Goal: Task Accomplishment & Management: Use online tool/utility

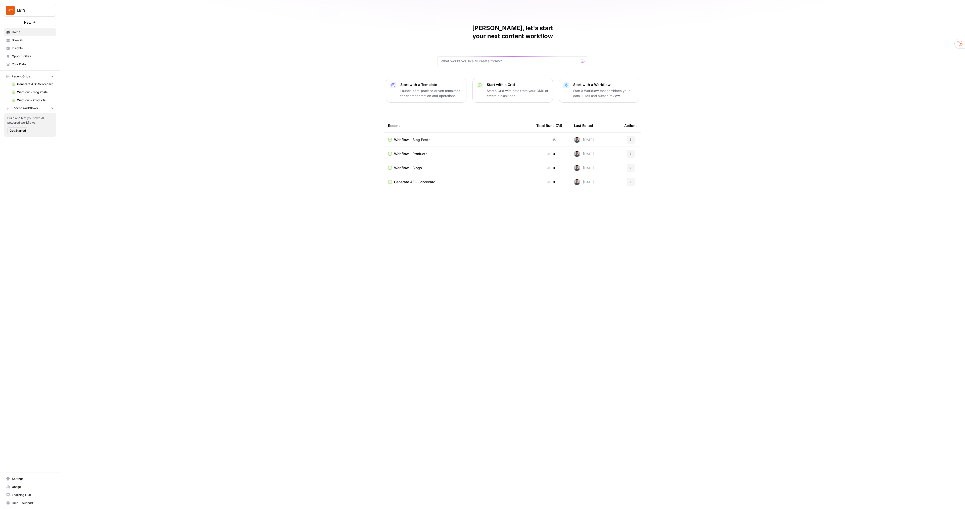
click at [23, 486] on span "Usage" at bounding box center [33, 487] width 42 height 5
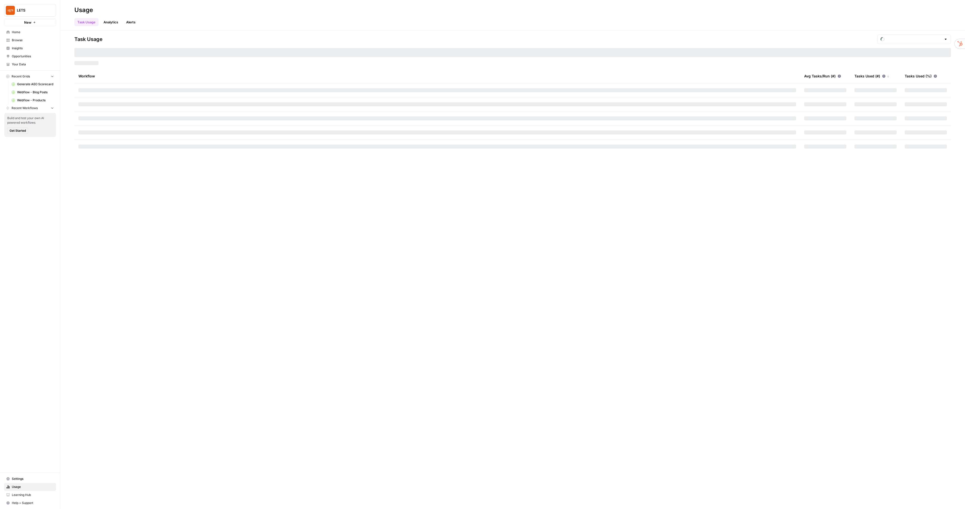
type input "October Tasks"
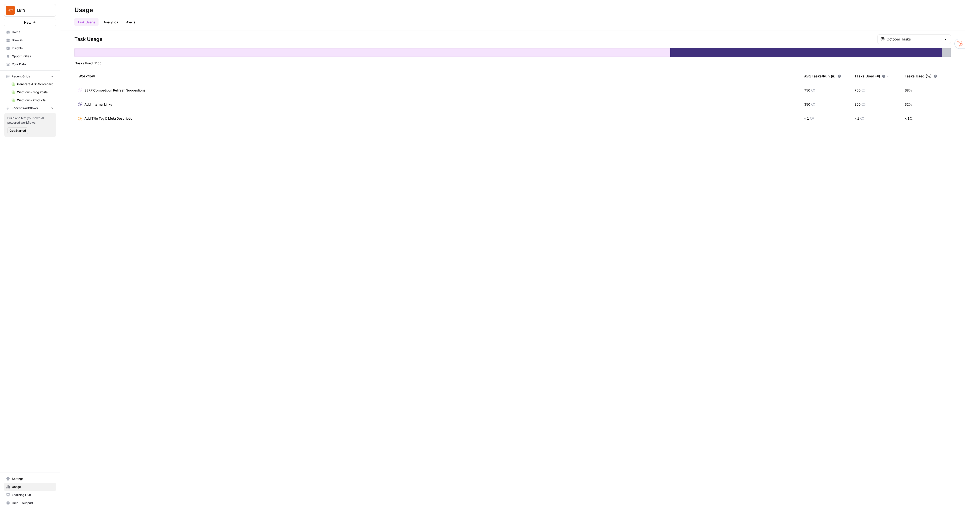
drag, startPoint x: 921, startPoint y: 35, endPoint x: 922, endPoint y: 38, distance: 2.9
click at [921, 35] on div "October Tasks" at bounding box center [914, 39] width 74 height 10
click at [923, 43] on div at bounding box center [914, 39] width 74 height 10
click at [910, 65] on span "October Included Tasks" at bounding box center [917, 63] width 56 height 5
type input "October Included Tasks"
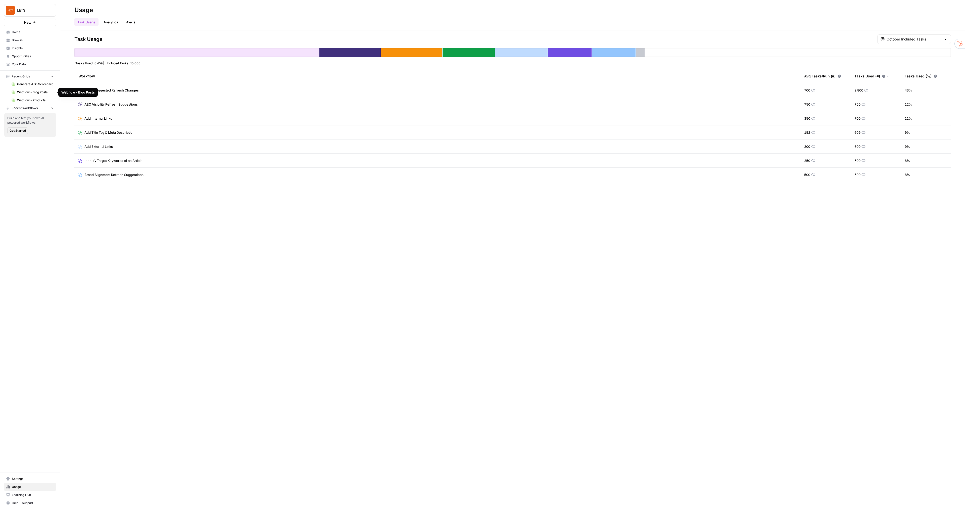
click at [42, 96] on link "Webflow - Blog Posts" at bounding box center [32, 92] width 47 height 8
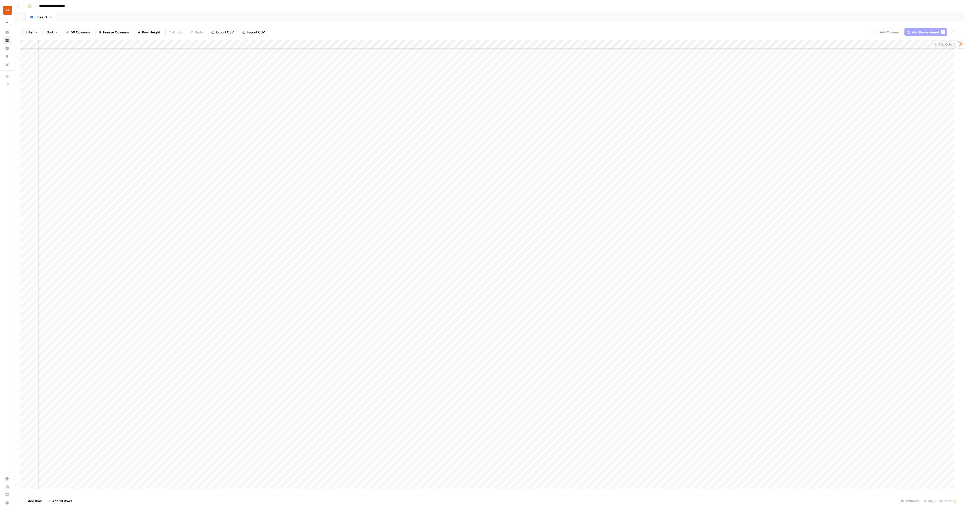
scroll to position [226, 1993]
click at [541, 44] on div "Add Column" at bounding box center [489, 266] width 939 height 452
click at [461, 289] on div "Add Column" at bounding box center [489, 266] width 939 height 452
click at [540, 43] on div "Add Column" at bounding box center [489, 266] width 939 height 452
click at [508, 87] on span "Configure Inputs" at bounding box center [516, 86] width 44 height 5
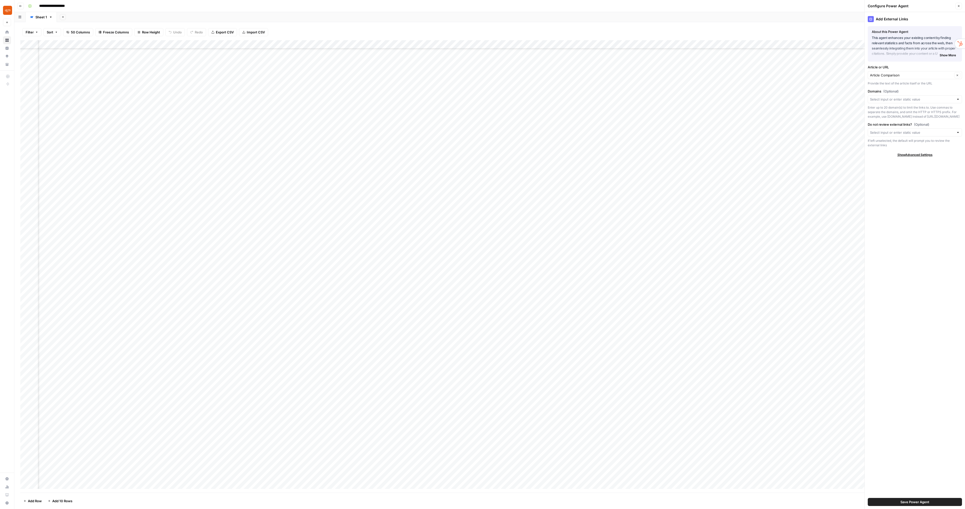
click at [959, 8] on button "Close" at bounding box center [959, 6] width 7 height 7
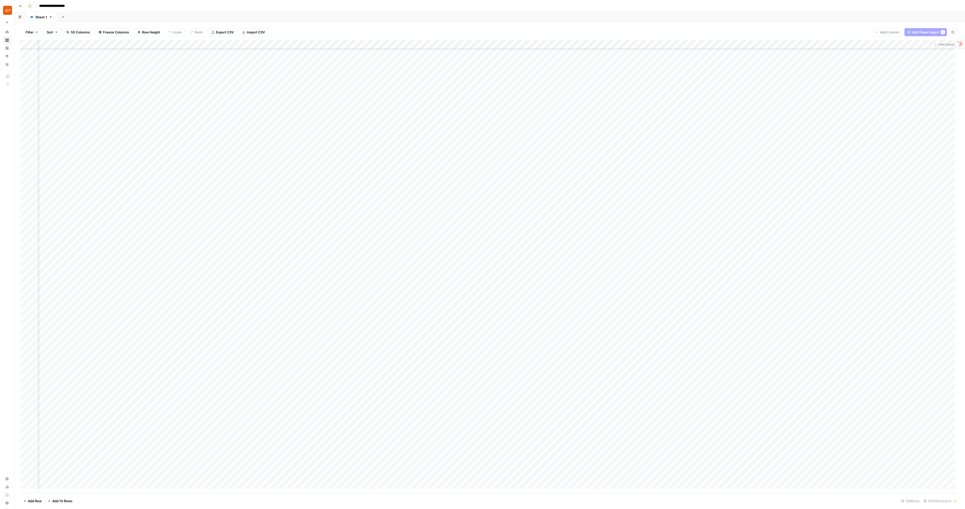
click at [510, 288] on div "Add Column" at bounding box center [489, 266] width 939 height 452
click at [547, 288] on div "Add Column" at bounding box center [489, 266] width 939 height 452
click at [415, 297] on div "Add Column" at bounding box center [489, 266] width 939 height 452
click at [219, 304] on div "Add Column" at bounding box center [489, 266] width 939 height 452
click at [389, 297] on div "Add Column" at bounding box center [489, 266] width 939 height 452
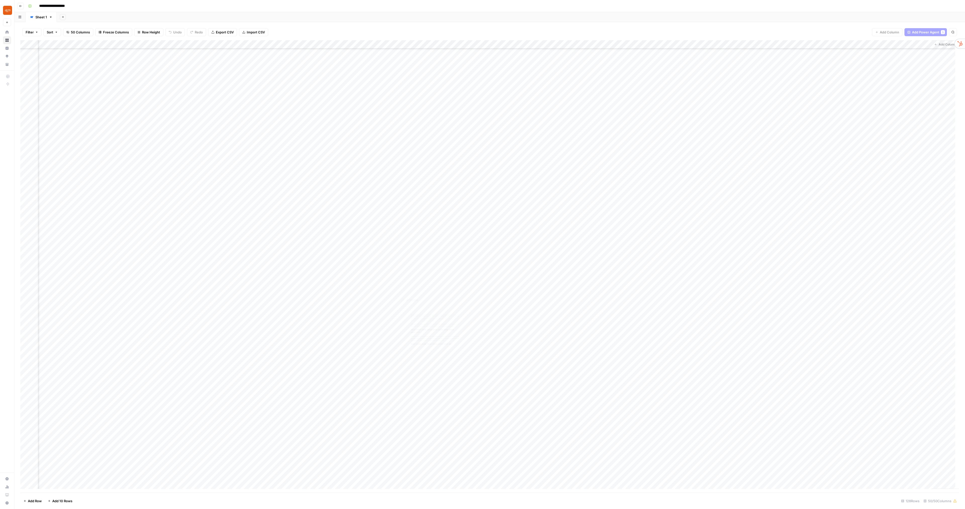
click at [408, 287] on div "Add Column" at bounding box center [489, 266] width 939 height 452
click at [426, 287] on div "Add Column" at bounding box center [489, 266] width 939 height 452
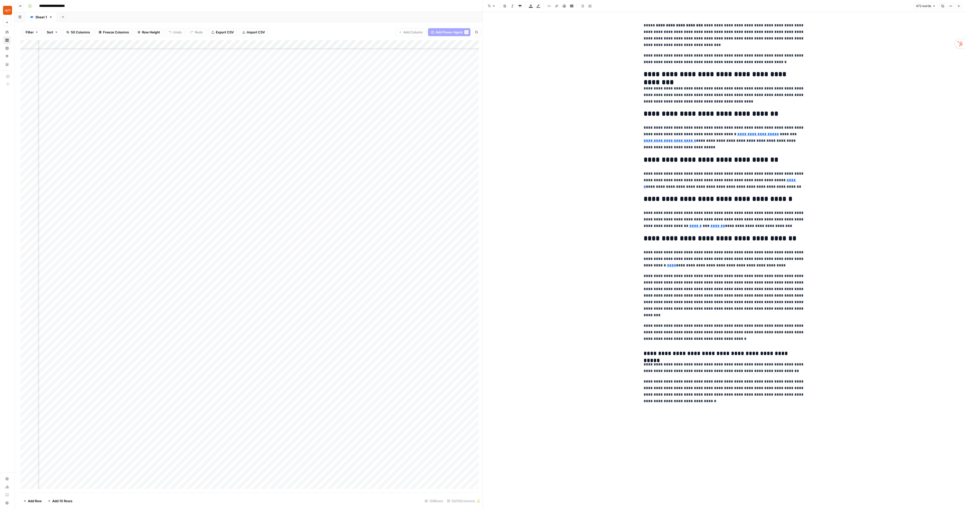
click at [958, 7] on icon "button" at bounding box center [958, 6] width 3 height 3
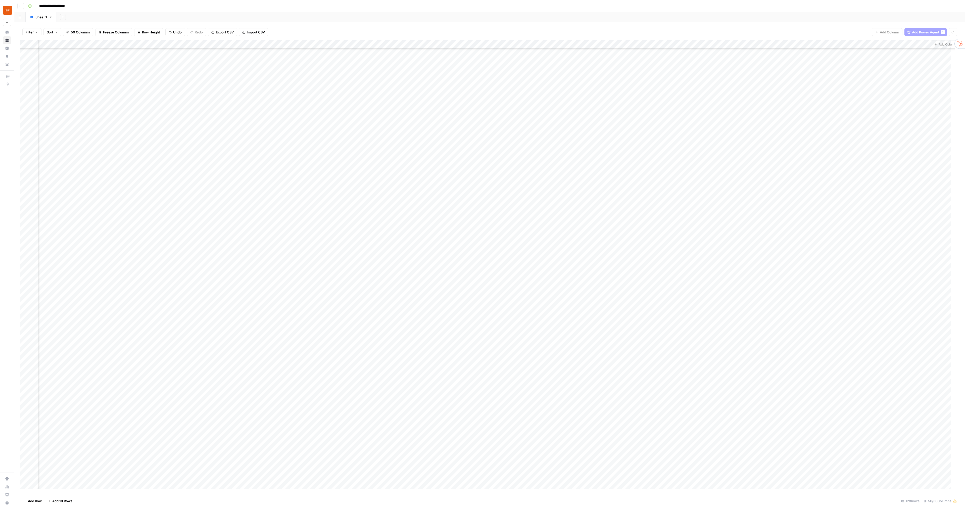
scroll to position [226, 1987]
click at [553, 287] on div "Add Column" at bounding box center [489, 266] width 939 height 452
click at [547, 44] on div "Add Column" at bounding box center [489, 266] width 939 height 452
click at [523, 86] on span "Configure Inputs" at bounding box center [522, 86] width 44 height 5
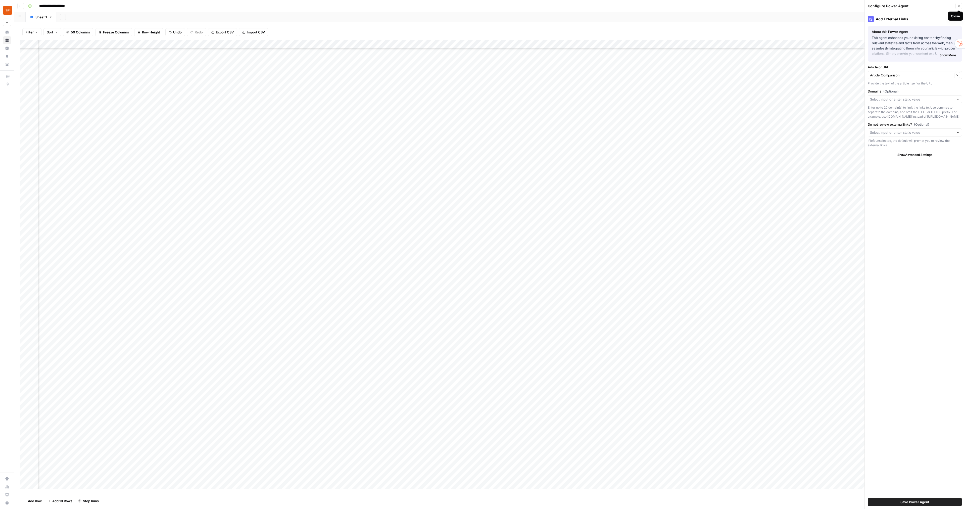
click at [960, 4] on button "Close" at bounding box center [959, 6] width 7 height 7
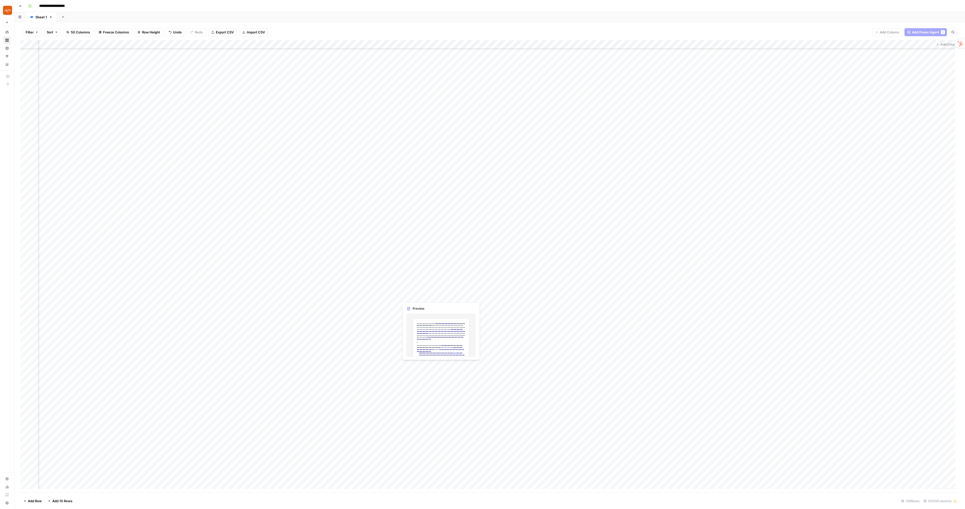
click at [433, 297] on div "Add Column" at bounding box center [489, 266] width 939 height 452
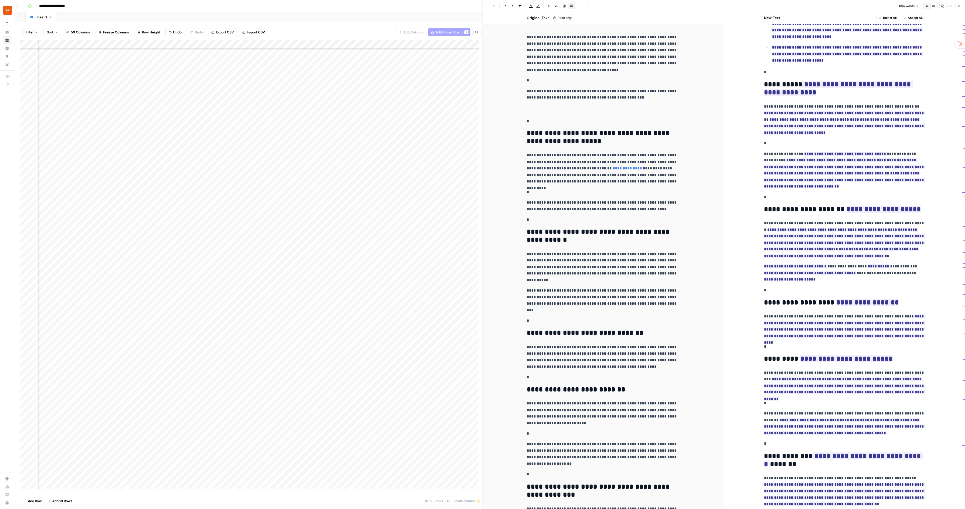
scroll to position [298, 0]
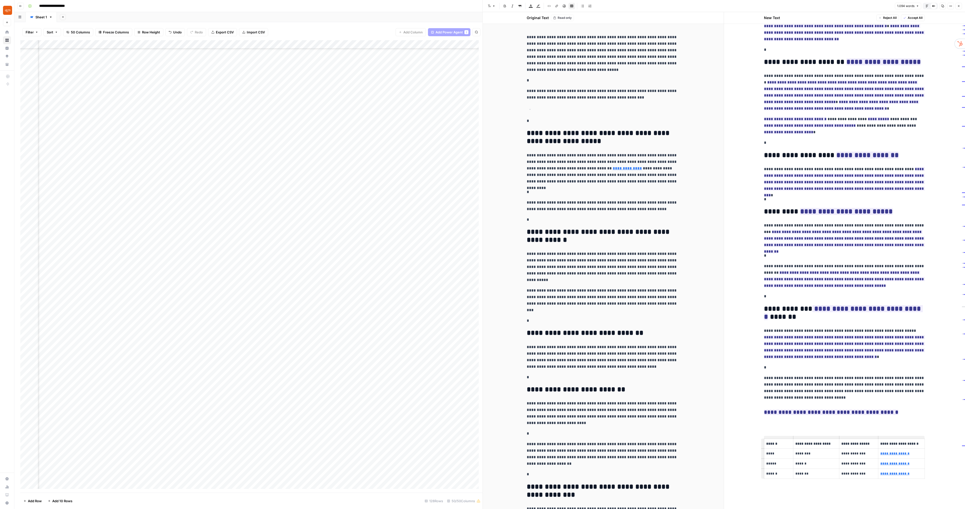
click at [892, 420] on p at bounding box center [844, 423] width 161 height 7
click at [786, 431] on div "**********" at bounding box center [844, 113] width 167 height 759
click at [784, 427] on div "**********" at bounding box center [844, 113] width 167 height 759
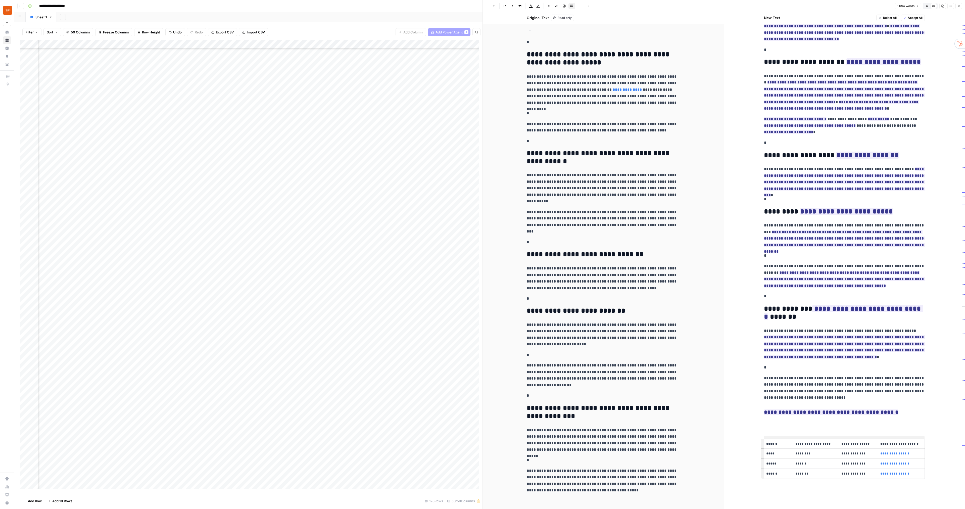
scroll to position [123, 0]
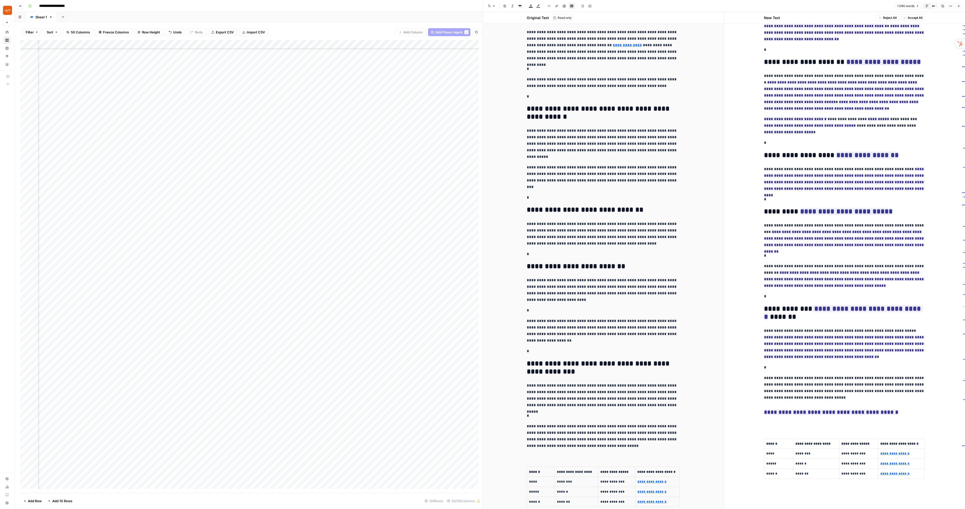
click at [781, 426] on p at bounding box center [844, 423] width 161 height 7
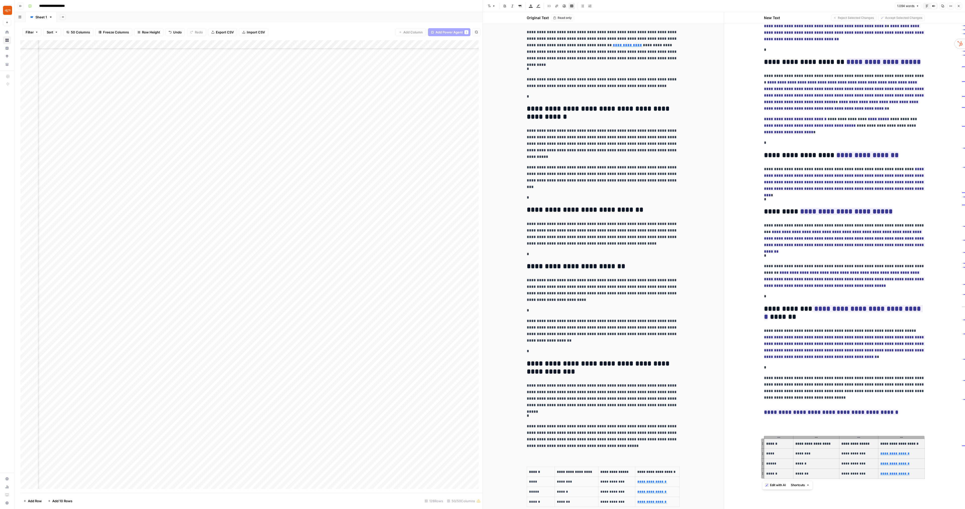
click at [776, 424] on p at bounding box center [844, 423] width 161 height 7
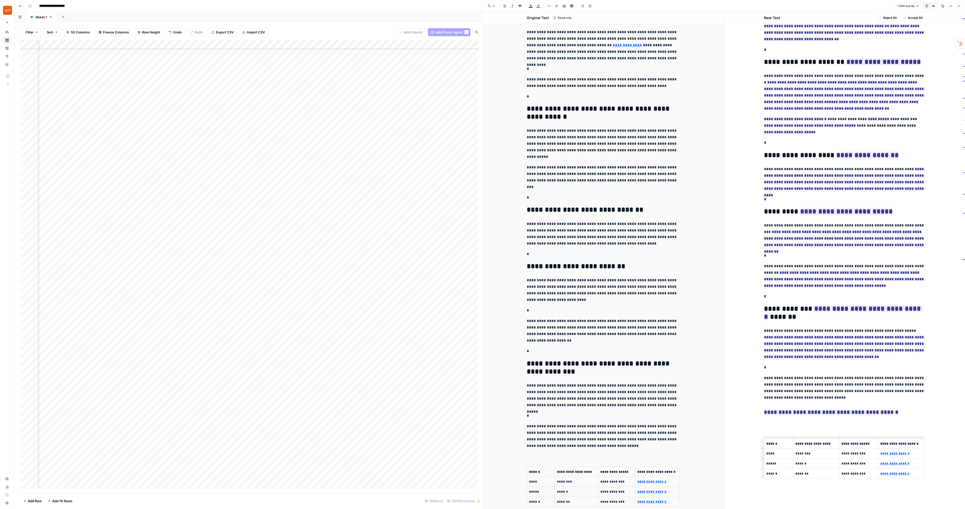
click at [761, 435] on div "**********" at bounding box center [844, 113] width 167 height 759
click at [765, 431] on div "**********" at bounding box center [844, 113] width 167 height 759
click at [898, 411] on h3 "**********" at bounding box center [844, 412] width 161 height 7
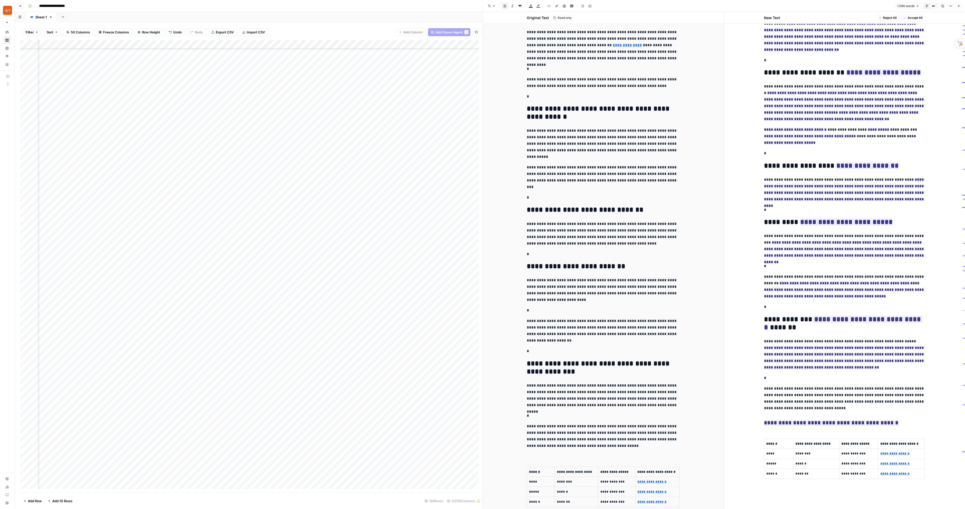
click at [776, 382] on div "**********" at bounding box center [844, 118] width 167 height 748
click at [773, 375] on p "*" at bounding box center [844, 378] width 161 height 7
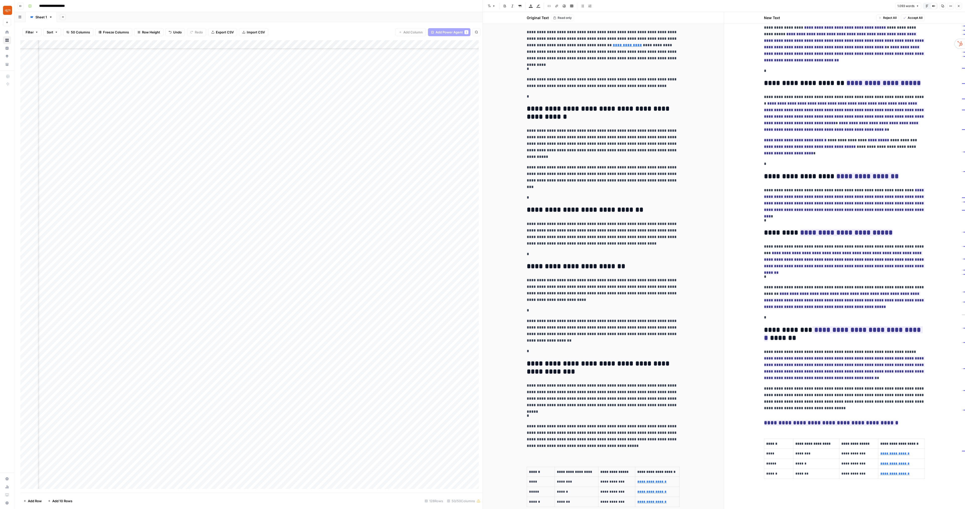
scroll to position [277, 0]
click at [776, 318] on p "*" at bounding box center [844, 317] width 161 height 7
click at [764, 328] on strong "**********" at bounding box center [843, 334] width 159 height 18
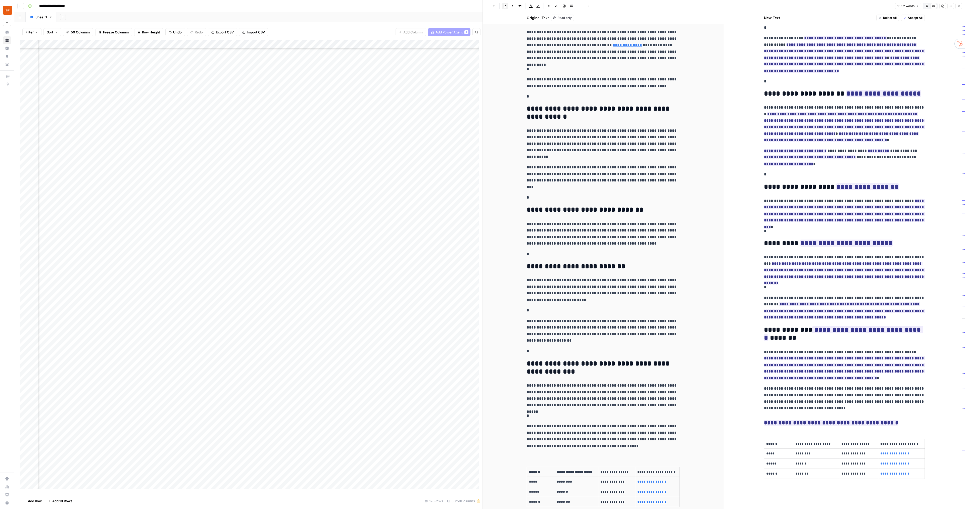
click at [762, 297] on div "**********" at bounding box center [844, 129] width 167 height 727
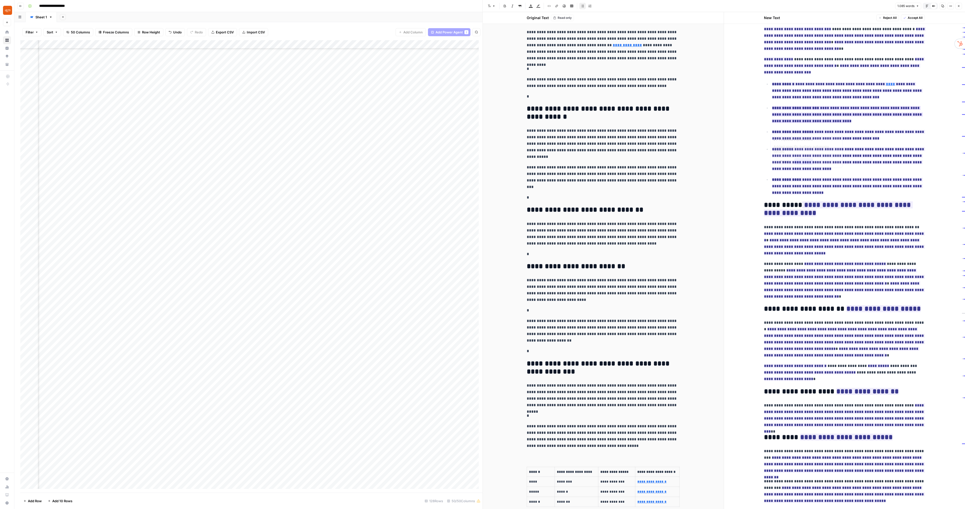
scroll to position [0, 0]
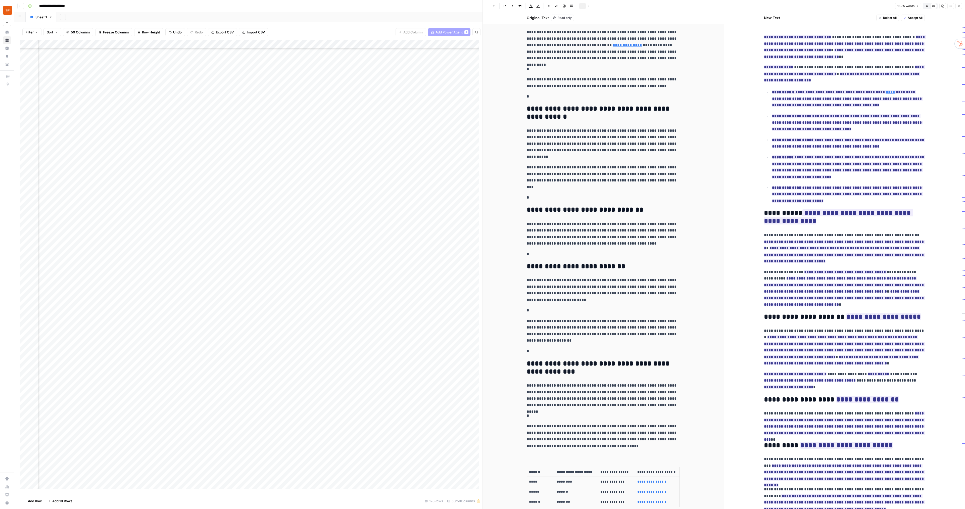
click at [944, 108] on div "**********" at bounding box center [844, 356] width 241 height 688
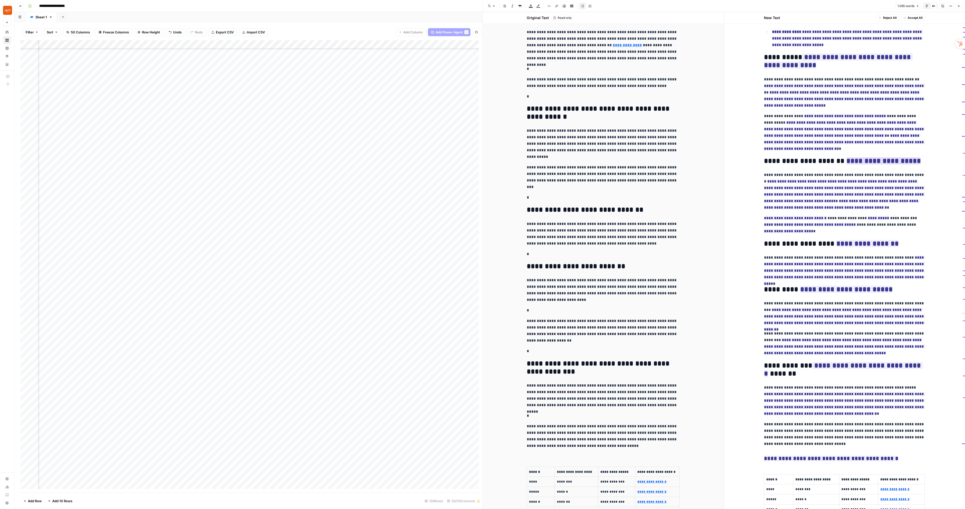
scroll to position [192, 0]
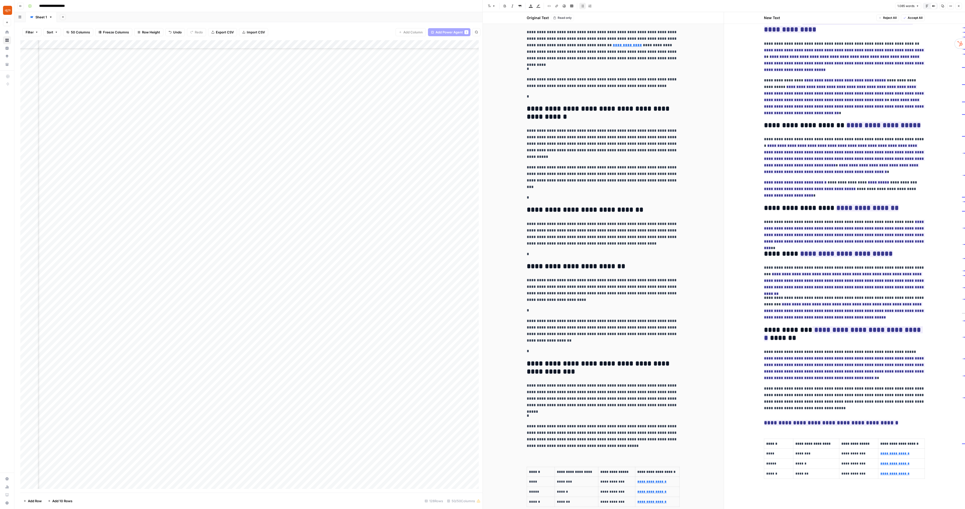
click at [771, 435] on div "**********" at bounding box center [844, 166] width 167 height 652
click at [776, 429] on div "**********" at bounding box center [844, 166] width 167 height 652
drag, startPoint x: 896, startPoint y: 421, endPoint x: 767, endPoint y: 410, distance: 129.7
click at [751, 429] on div "**********" at bounding box center [844, 165] width 241 height 688
click at [809, 353] on p "**********" at bounding box center [844, 365] width 161 height 33
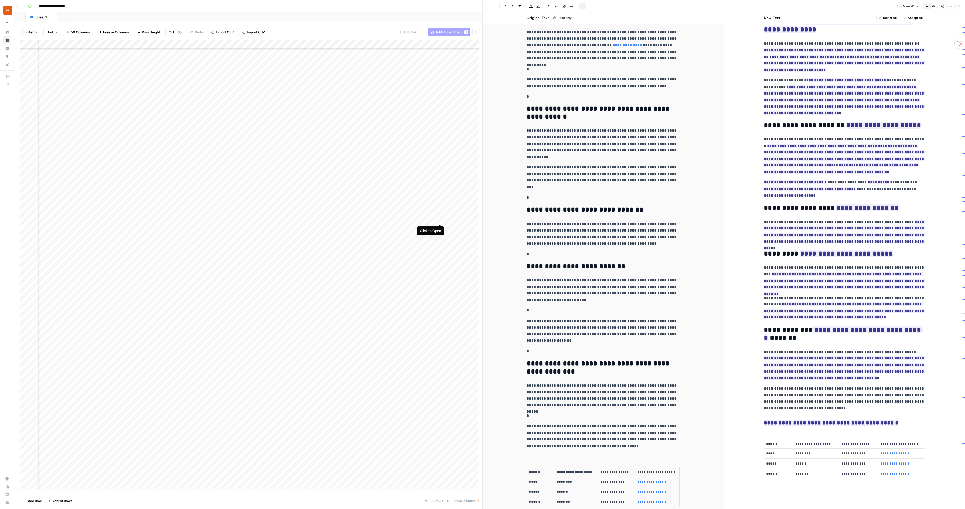
click at [441, 221] on div "Add Column" at bounding box center [251, 266] width 462 height 452
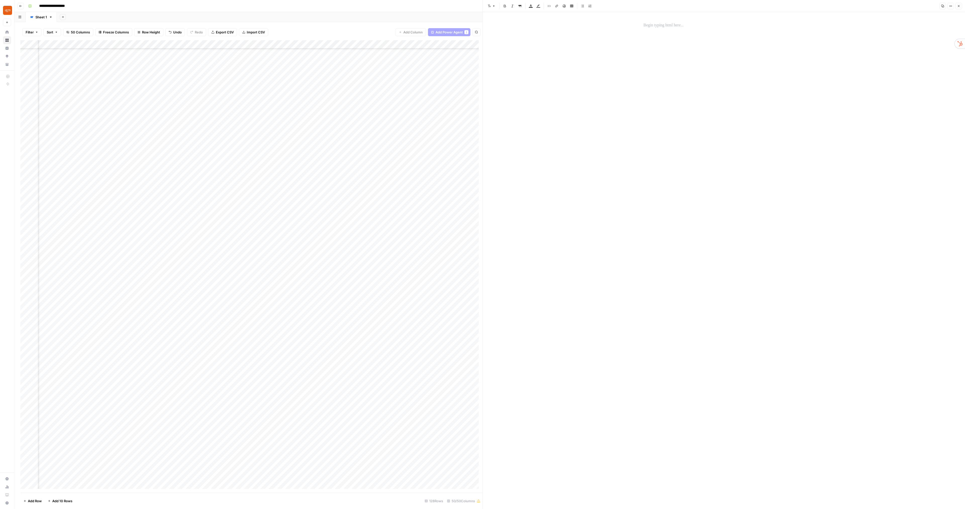
click at [959, 7] on icon "button" at bounding box center [958, 6] width 3 height 3
click at [599, 288] on div "Add Column" at bounding box center [489, 266] width 939 height 452
click at [957, 10] on header "JSON Copy Close" at bounding box center [724, 6] width 482 height 12
click at [960, 6] on icon "button" at bounding box center [958, 6] width 3 height 3
click at [546, 287] on div "Add Column" at bounding box center [489, 266] width 939 height 452
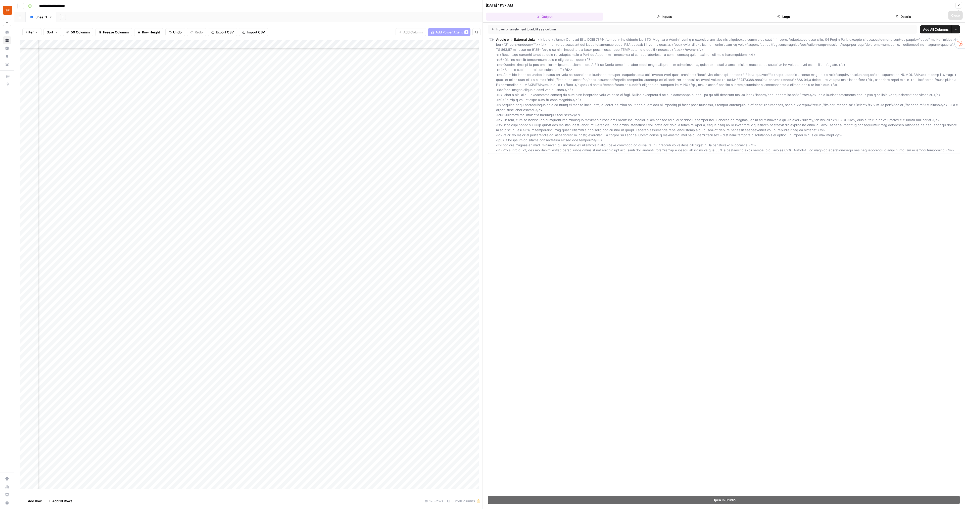
click at [959, 3] on button "Close" at bounding box center [959, 5] width 7 height 7
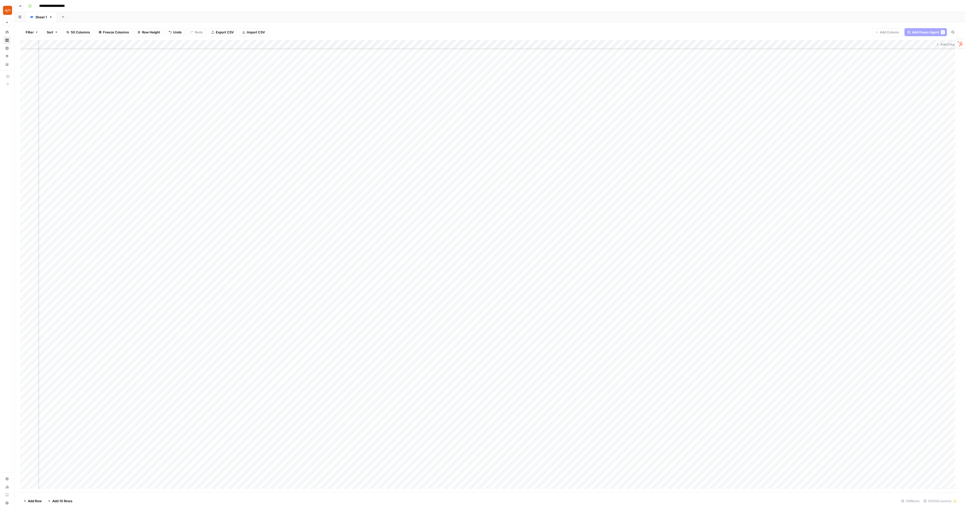
click at [547, 45] on div "Add Column" at bounding box center [489, 266] width 939 height 452
click at [548, 45] on div at bounding box center [524, 45] width 68 height 10
click at [600, 44] on div "Add Column" at bounding box center [489, 266] width 939 height 452
click at [586, 95] on span "Remove Column" at bounding box center [590, 93] width 44 height 5
click at [474, 54] on div "Cancel Delete" at bounding box center [482, 52] width 97 height 9
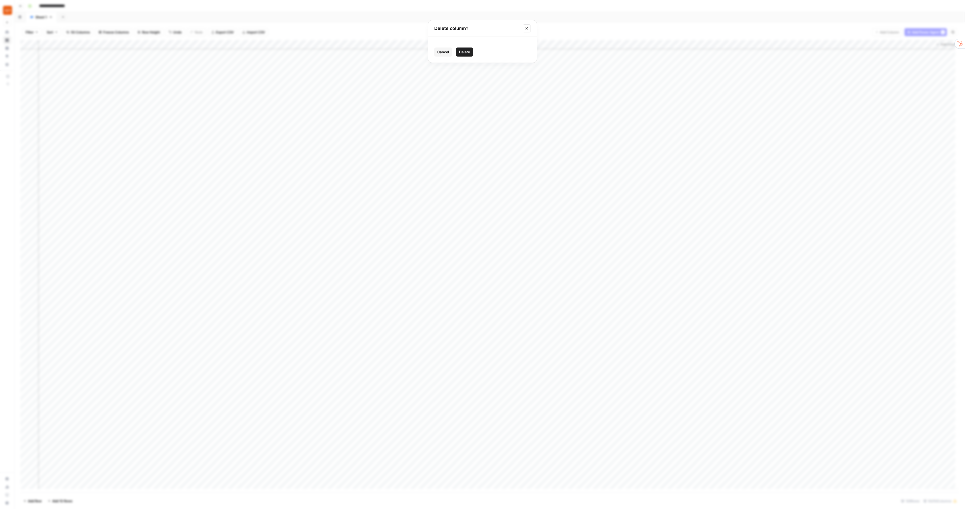
click at [467, 50] on span "Delete" at bounding box center [464, 52] width 11 height 5
click at [639, 44] on div "Add Column" at bounding box center [489, 266] width 939 height 452
click at [625, 94] on span "Remove Column" at bounding box center [629, 93] width 44 height 5
click at [480, 50] on div "Cancel Delete" at bounding box center [482, 52] width 97 height 9
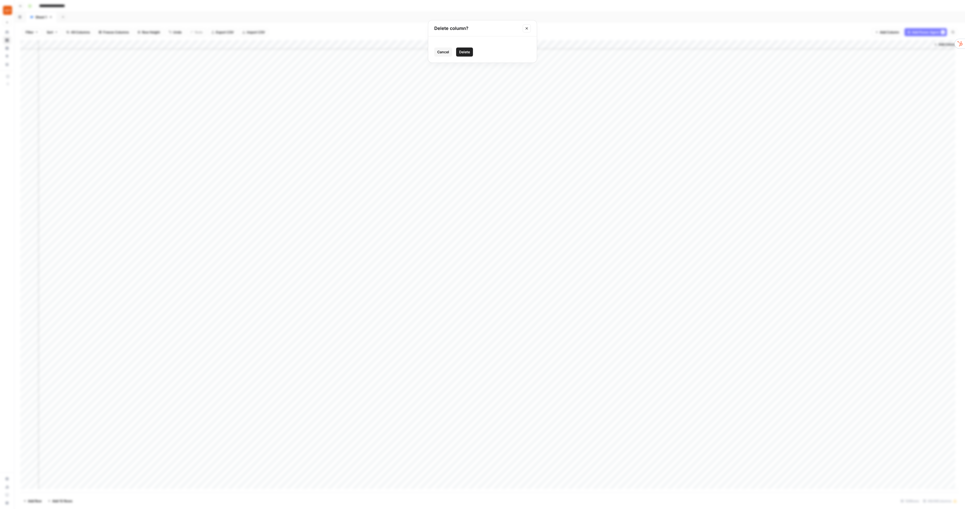
click at [472, 51] on button "Delete" at bounding box center [464, 52] width 17 height 9
click at [631, 45] on div "Add Column" at bounding box center [489, 266] width 939 height 452
click at [606, 88] on span "Configure Inputs" at bounding box center [606, 86] width 44 height 5
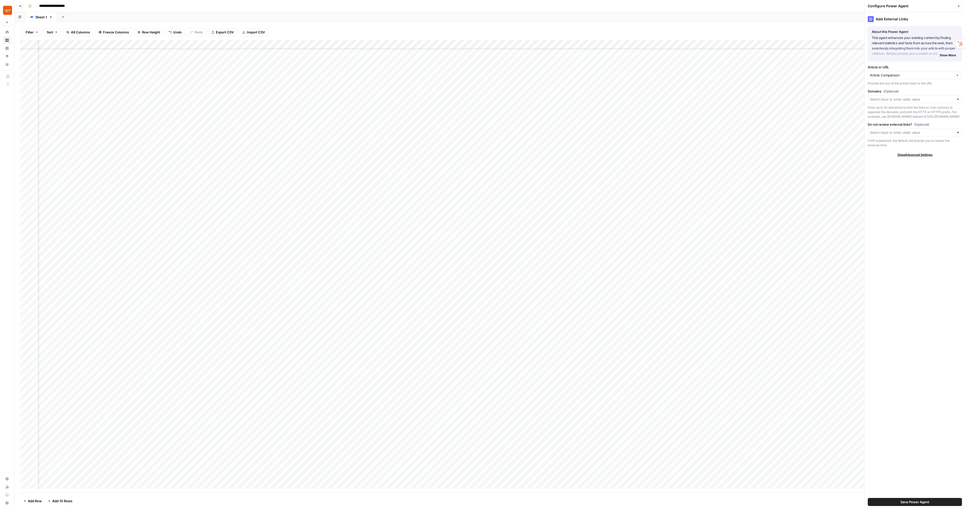
click at [919, 156] on span "Show Advanced Settings" at bounding box center [915, 155] width 35 height 5
click at [915, 172] on input "Version" at bounding box center [912, 169] width 84 height 5
click at [891, 183] on span "Default" at bounding box center [911, 181] width 79 height 5
type input "Default"
click at [958, 8] on button "Close" at bounding box center [959, 6] width 7 height 7
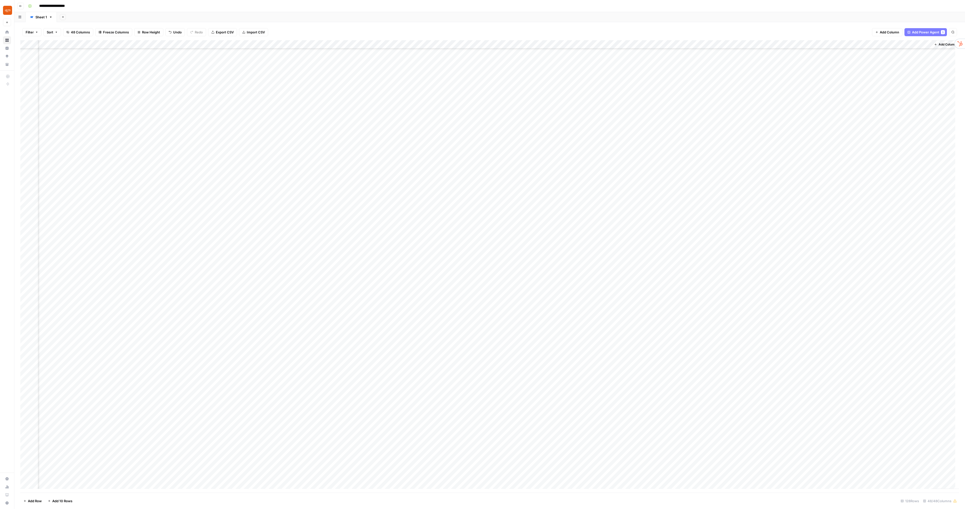
click at [632, 43] on div "Add Column" at bounding box center [489, 266] width 939 height 452
click at [638, 44] on div at bounding box center [608, 45] width 68 height 10
click at [597, 94] on span "Fork Power Agent" at bounding box center [606, 93] width 44 height 5
click at [526, 28] on icon "Close modal" at bounding box center [527, 28] width 4 height 4
click at [631, 45] on div "Add Column" at bounding box center [489, 266] width 939 height 452
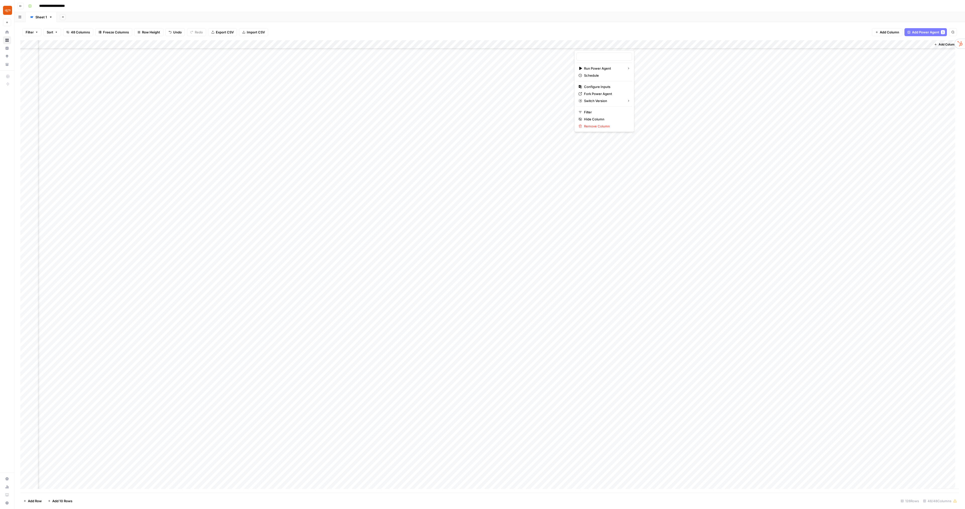
type input "Add External Links to Article"
click at [607, 88] on span "Configure Inputs" at bounding box center [606, 86] width 44 height 5
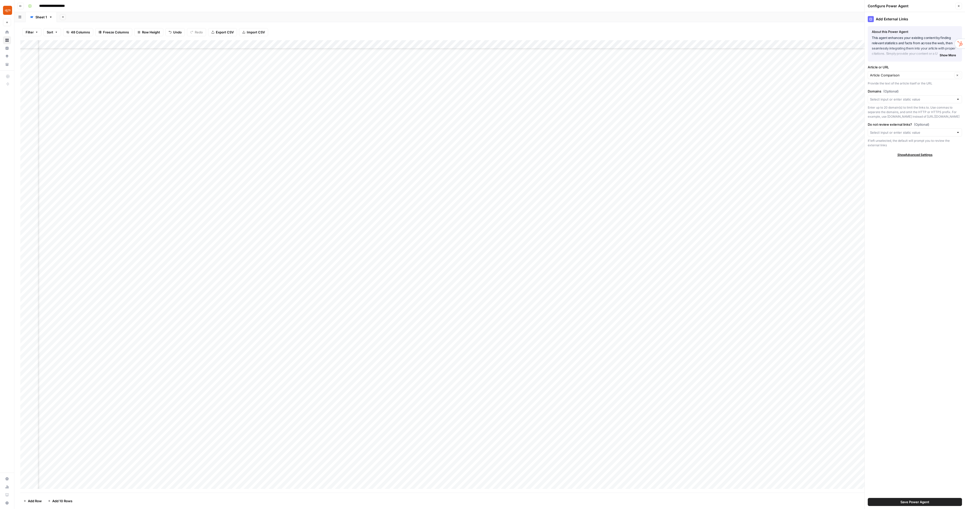
click at [955, 57] on span "Show More" at bounding box center [948, 55] width 16 height 5
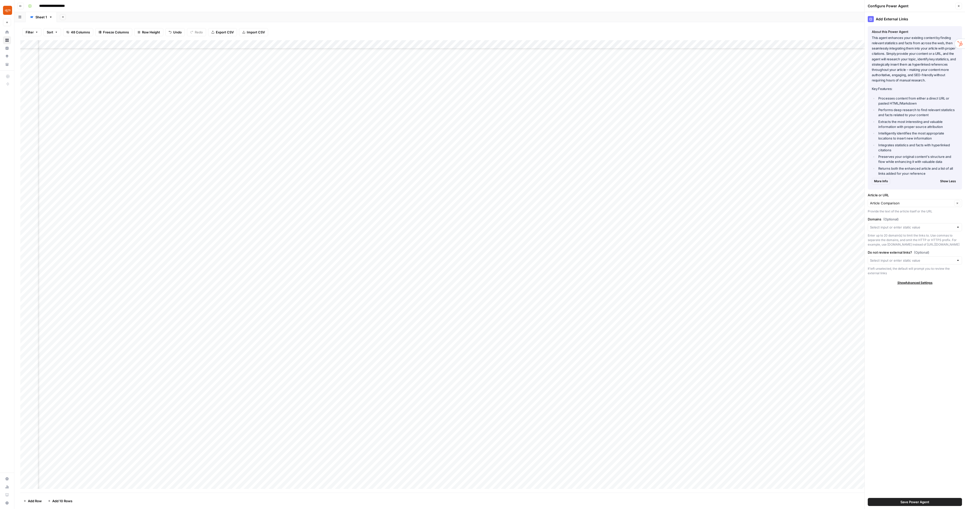
click at [883, 181] on span "More Info" at bounding box center [881, 181] width 14 height 5
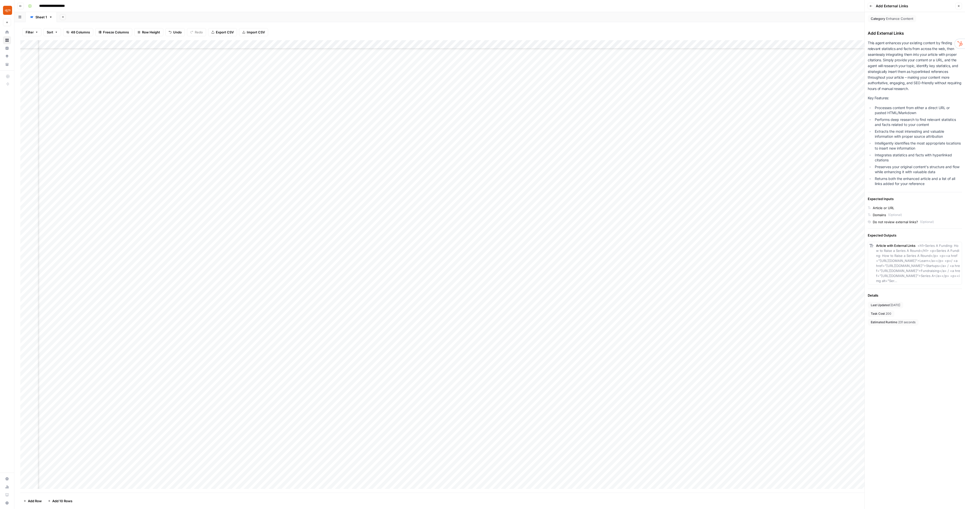
click at [903, 263] on div "Article with External Links <h1>Series A Funding: How to Raise a Series A Round…" at bounding box center [918, 263] width 84 height 40
click at [959, 5] on icon "button" at bounding box center [958, 6] width 3 height 3
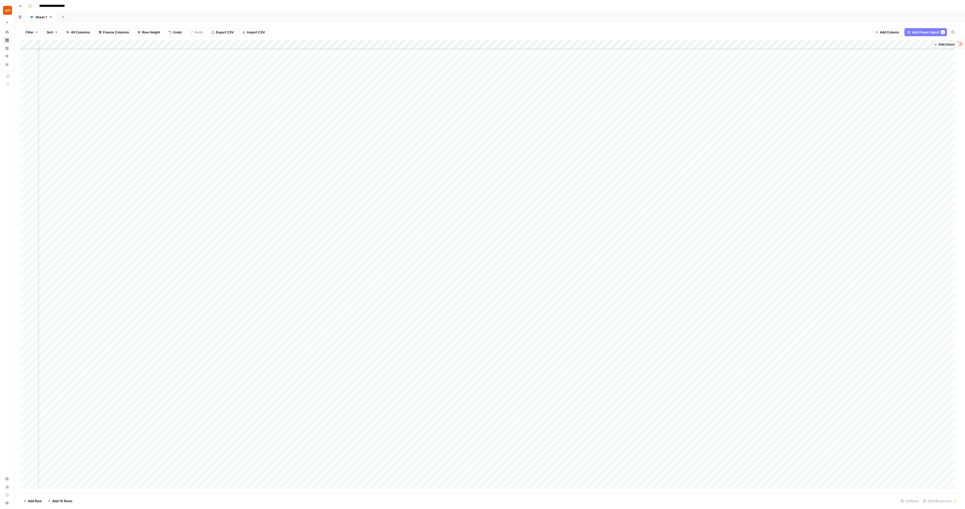
click at [630, 288] on div "Add Column" at bounding box center [489, 266] width 939 height 452
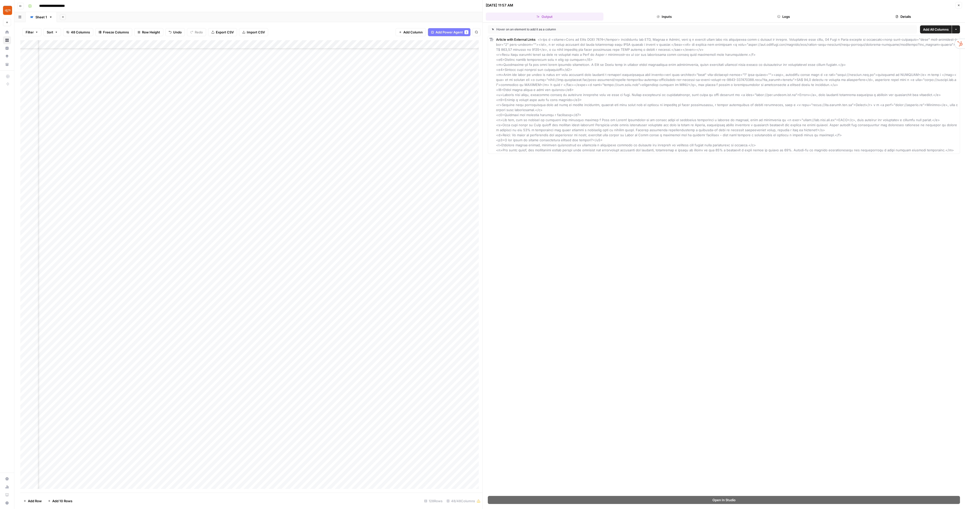
click at [941, 29] on span "Add All Columns" at bounding box center [936, 29] width 26 height 5
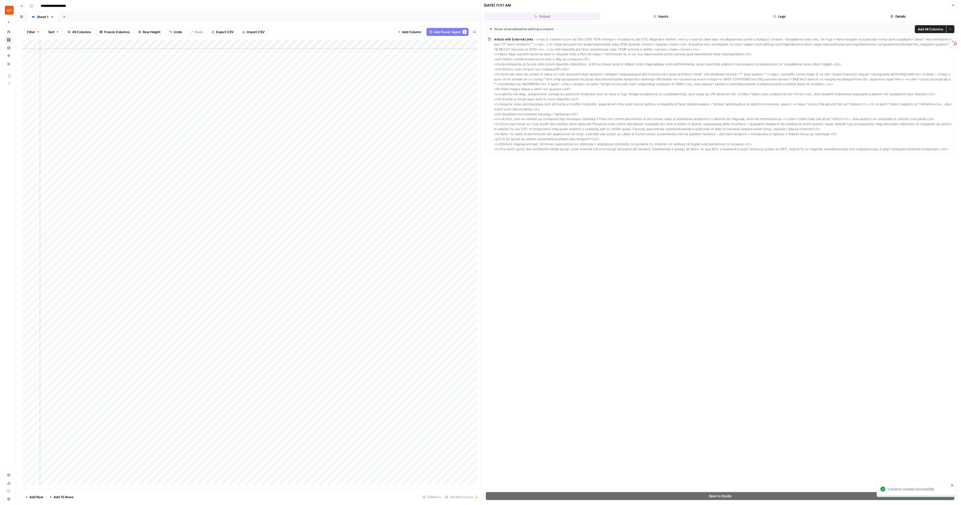
scroll to position [226, 2149]
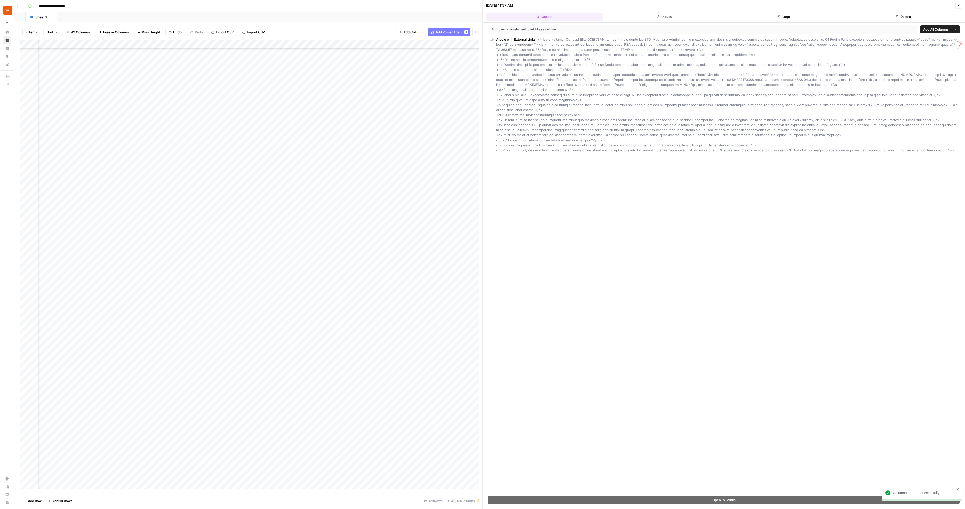
click at [960, 7] on button "Close" at bounding box center [959, 5] width 7 height 7
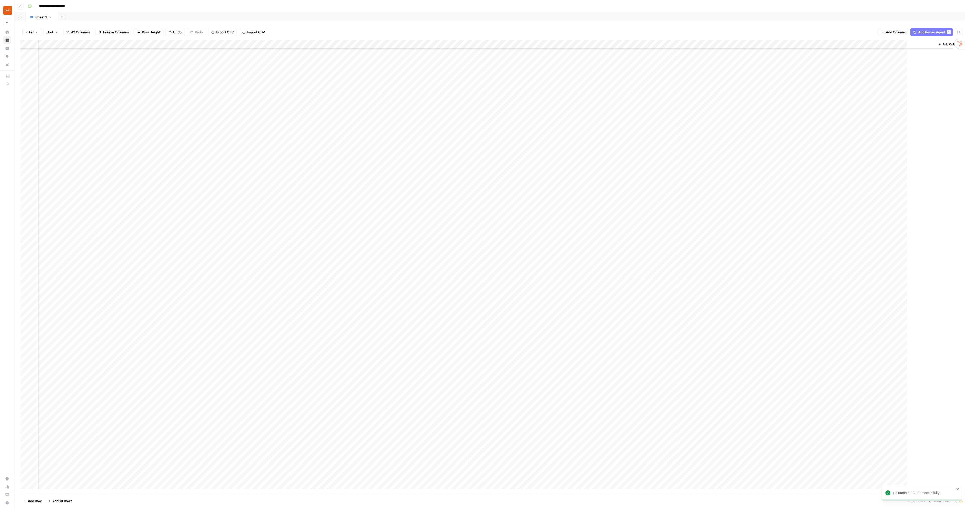
scroll to position [226, 1942]
click at [638, 287] on div "Add Column" at bounding box center [489, 266] width 939 height 452
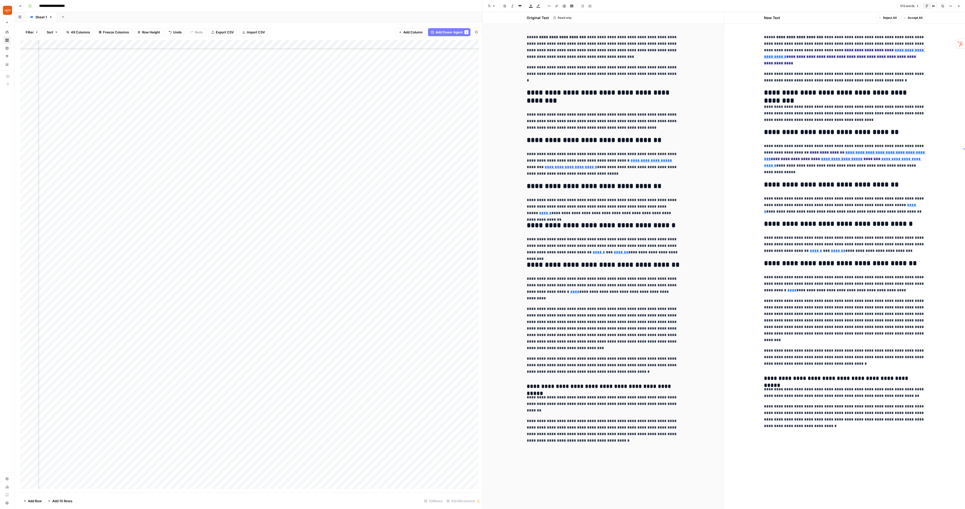
click at [959, 6] on icon "button" at bounding box center [958, 6] width 3 height 3
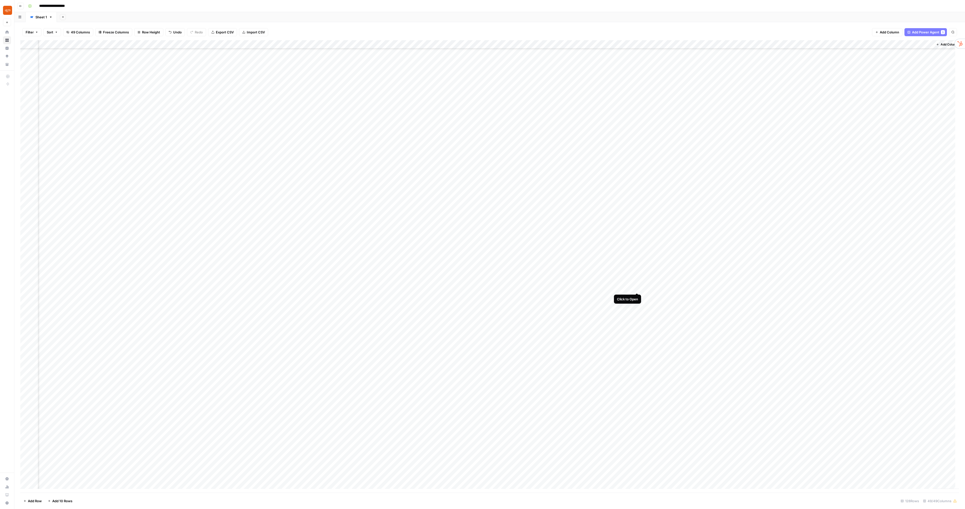
click at [636, 288] on div "Add Column" at bounding box center [489, 266] width 939 height 452
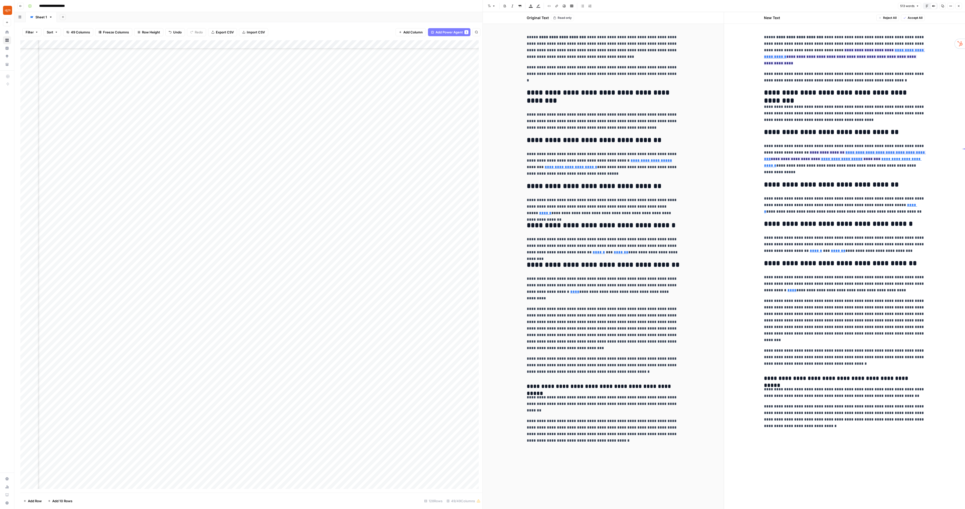
click at [959, 8] on button "Close" at bounding box center [959, 6] width 7 height 7
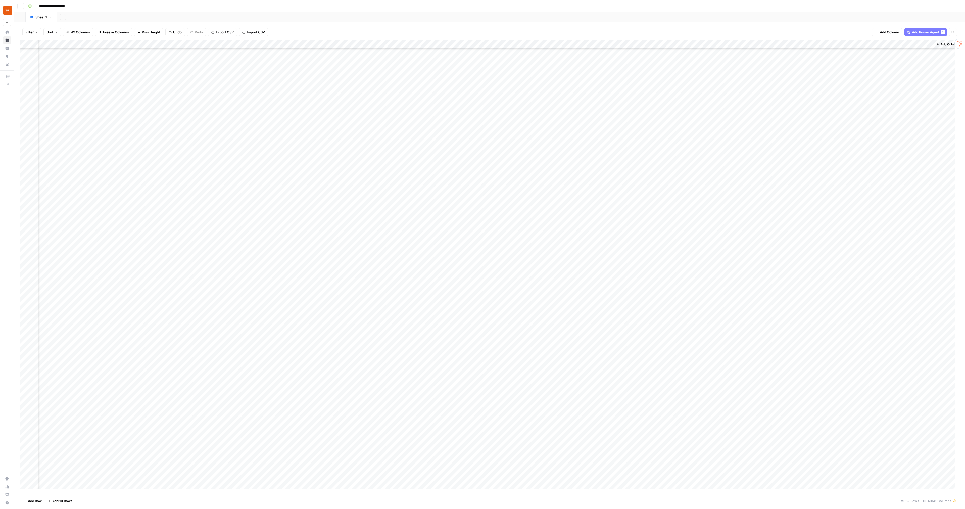
click at [706, 45] on div "Add Column" at bounding box center [489, 266] width 939 height 452
click at [670, 95] on span "Remove Column" at bounding box center [680, 93] width 44 height 5
click at [467, 59] on span "Delete" at bounding box center [464, 61] width 11 height 5
click at [763, 45] on div "Add Column" at bounding box center [489, 266] width 939 height 452
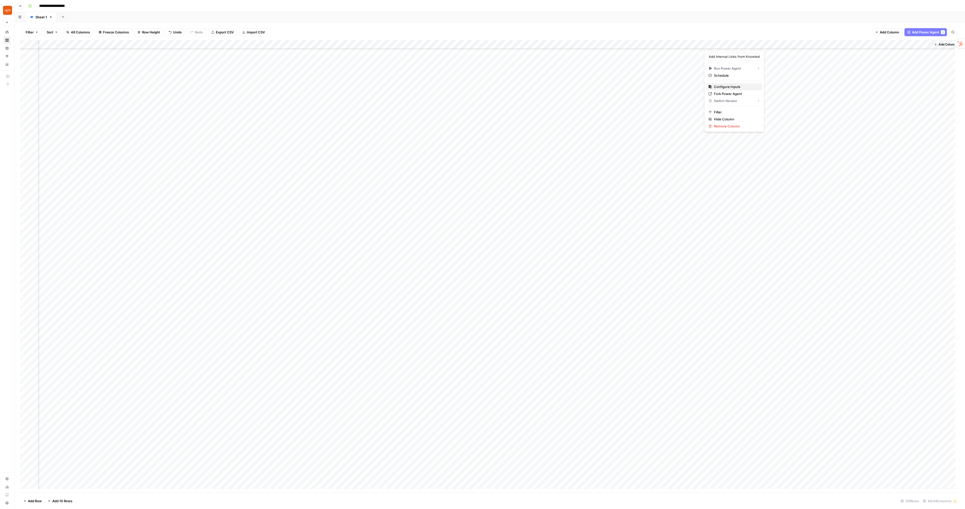
click at [746, 86] on span "Configure Inputs" at bounding box center [736, 86] width 44 height 5
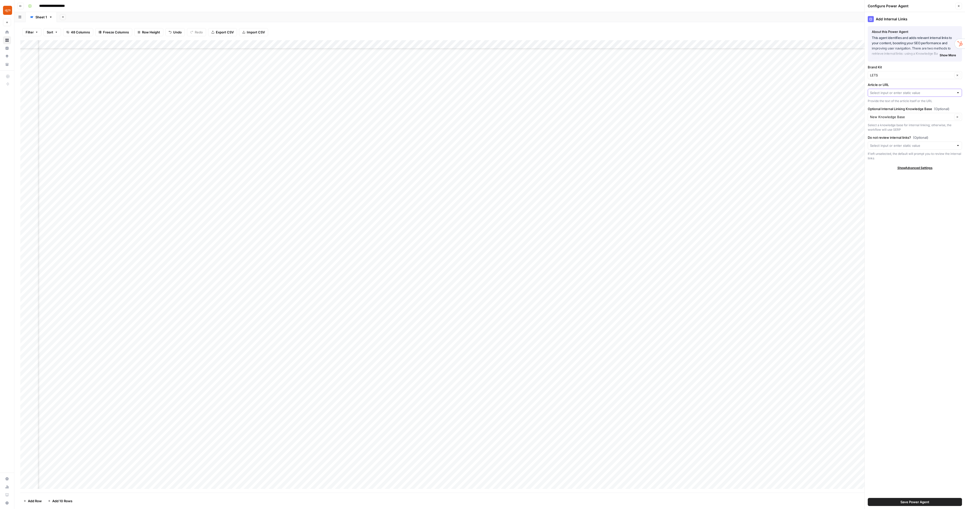
click at [897, 91] on input "Article or URL" at bounding box center [912, 92] width 84 height 5
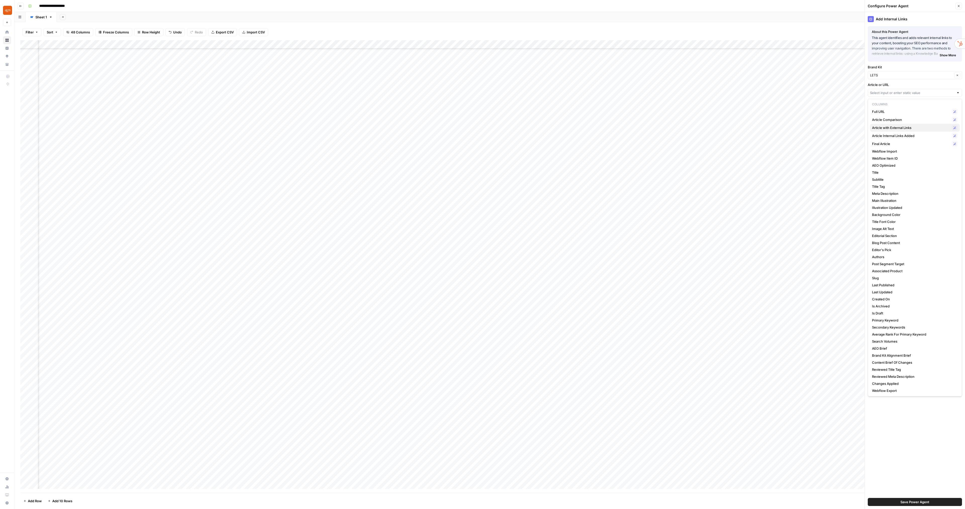
click at [909, 129] on span "Article with External Links" at bounding box center [911, 127] width 78 height 5
type input "Article with External Links"
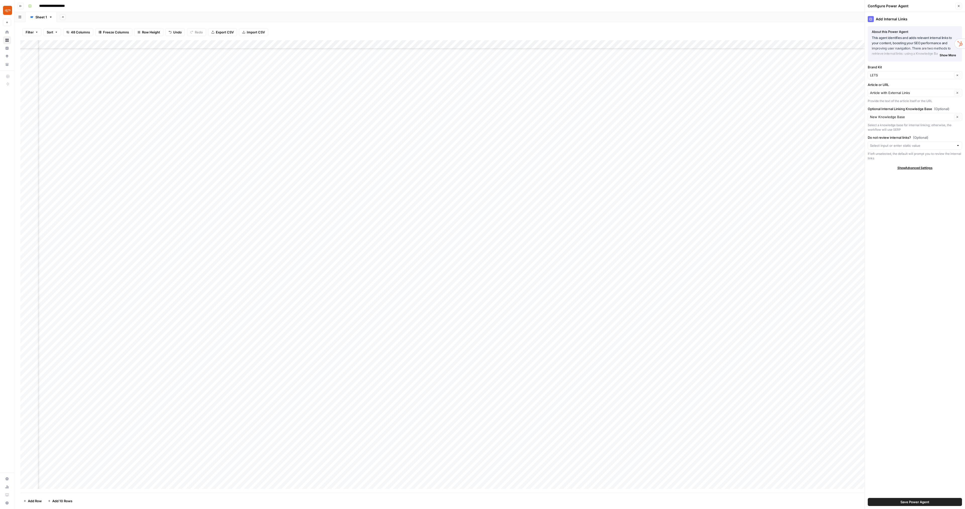
click at [906, 503] on span "Save Power Agent" at bounding box center [915, 501] width 29 height 5
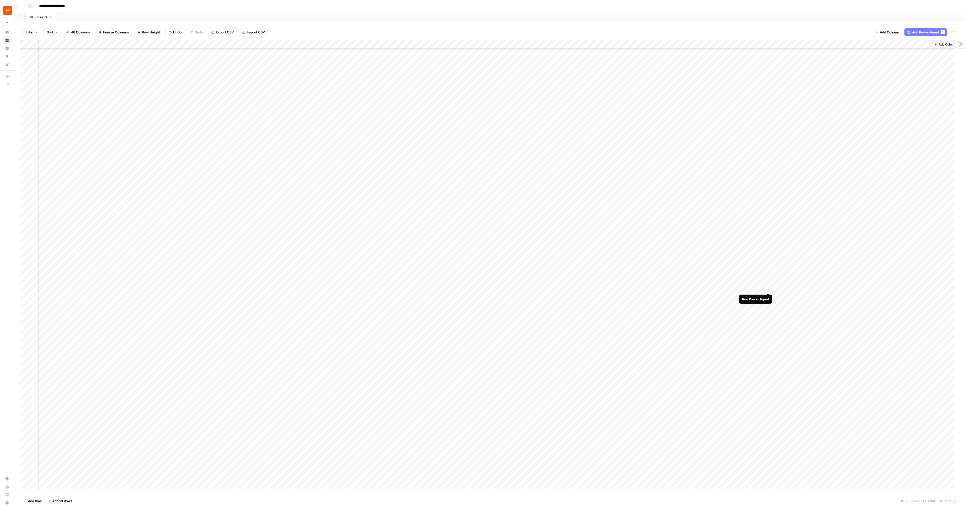
click at [768, 288] on div "Add Column" at bounding box center [489, 266] width 939 height 452
click at [812, 287] on div "Add Column" at bounding box center [489, 266] width 939 height 452
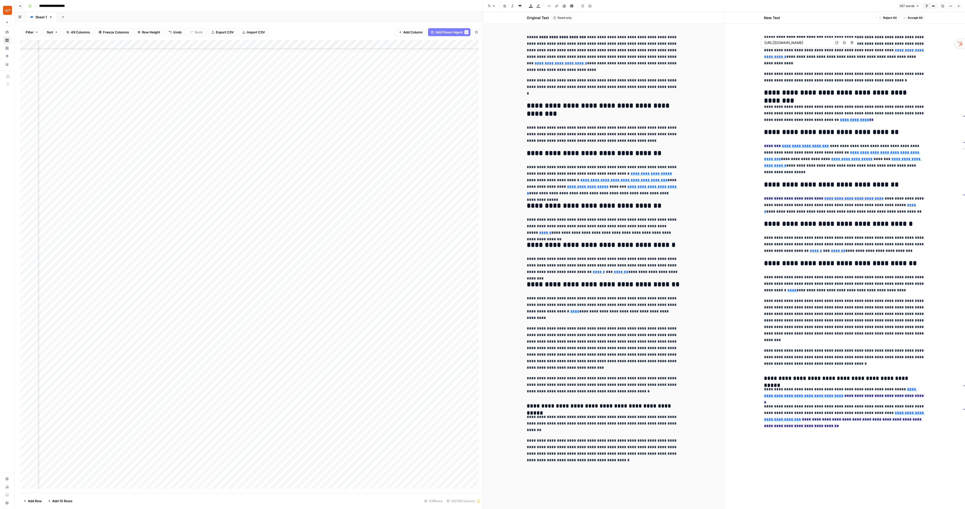
type input "https://www.uselets.com/funcionalidade/producao-automatizada"
type input "https://www.prnewswire.com/news-releases/despite-consumers-caution-restaurants-…"
click at [961, 5] on button "Close" at bounding box center [959, 6] width 7 height 7
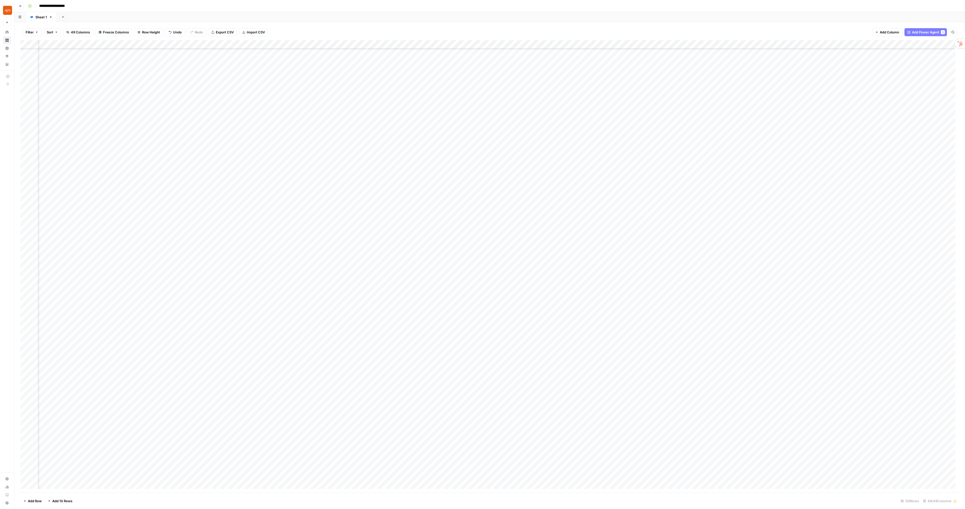
click at [876, 287] on div "Add Column" at bounding box center [489, 266] width 939 height 452
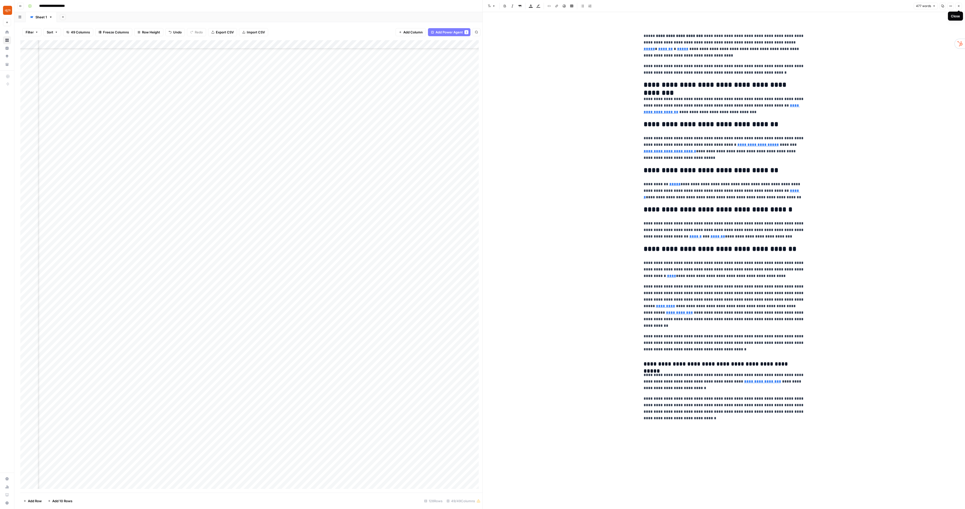
click at [960, 8] on button "Close" at bounding box center [959, 6] width 7 height 7
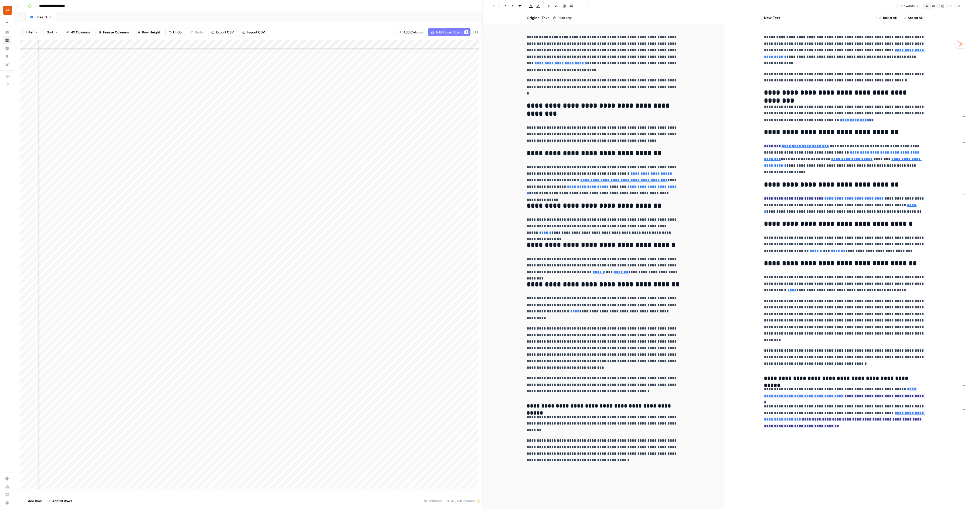
click at [958, 9] on button "Close" at bounding box center [959, 6] width 7 height 7
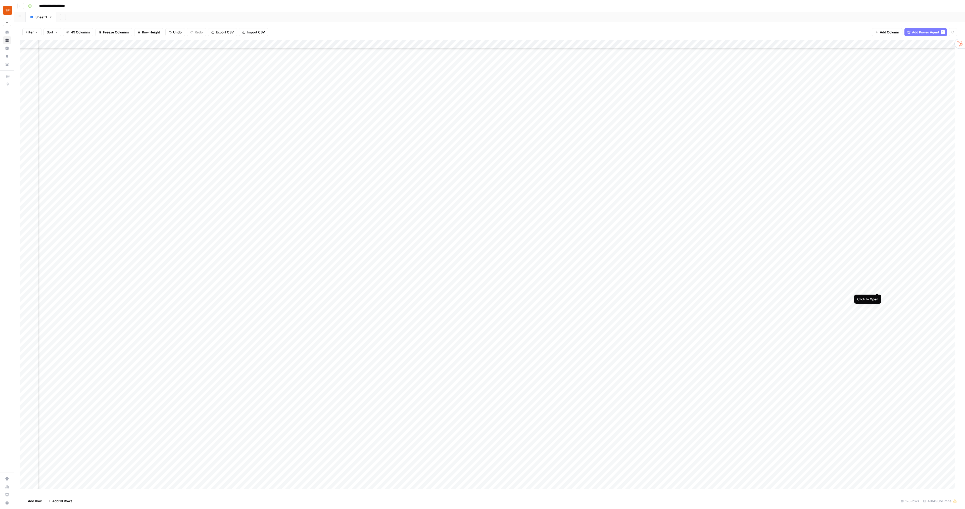
click at [877, 288] on div "Add Column" at bounding box center [489, 266] width 939 height 452
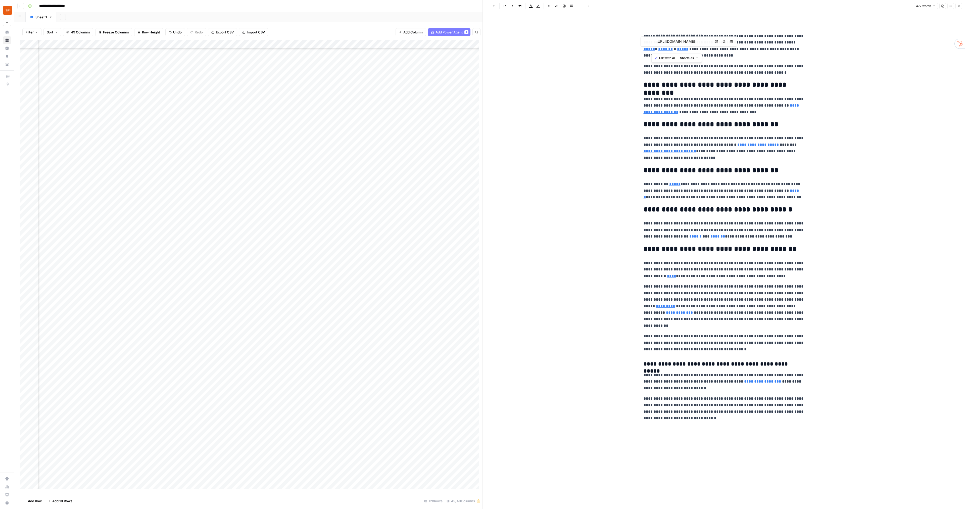
type input "https://www.uselets.com/integracoes/ifood"
drag, startPoint x: 686, startPoint y: 50, endPoint x: 784, endPoint y: 46, distance: 98.6
click at [637, 48] on div "**********" at bounding box center [724, 260] width 482 height 497
drag, startPoint x: 767, startPoint y: 42, endPoint x: 733, endPoint y: 55, distance: 36.1
click at [733, 55] on p "**********" at bounding box center [724, 46] width 161 height 26
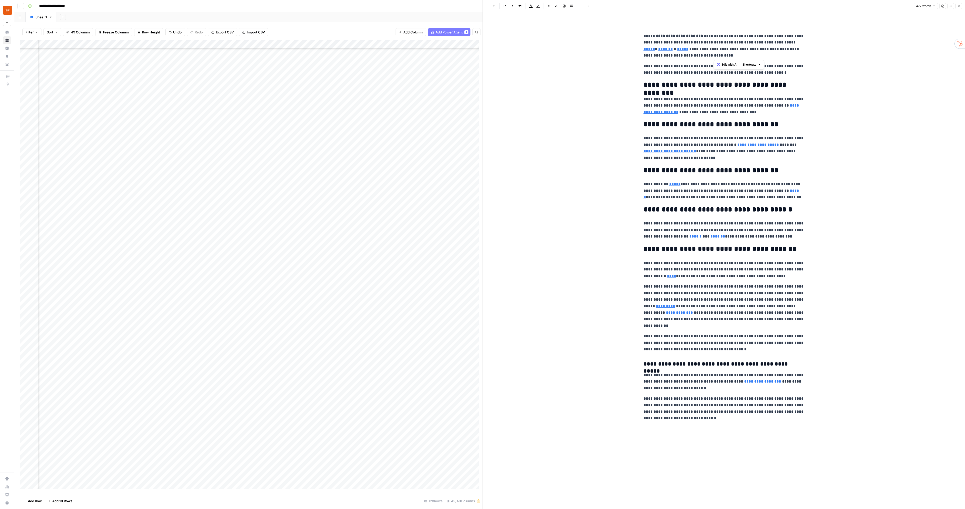
copy p "**********"
click at [959, 6] on icon "button" at bounding box center [958, 6] width 3 height 3
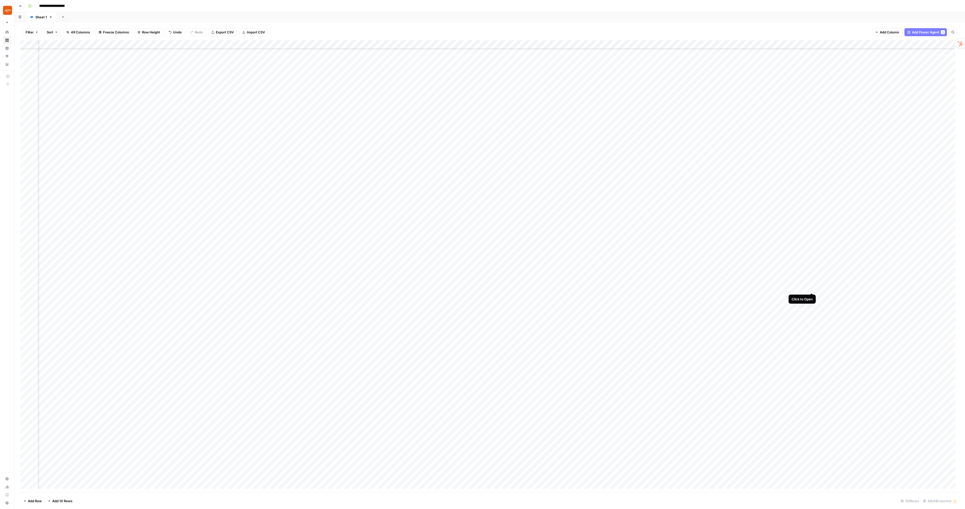
click at [812, 287] on div "Add Column" at bounding box center [489, 266] width 939 height 452
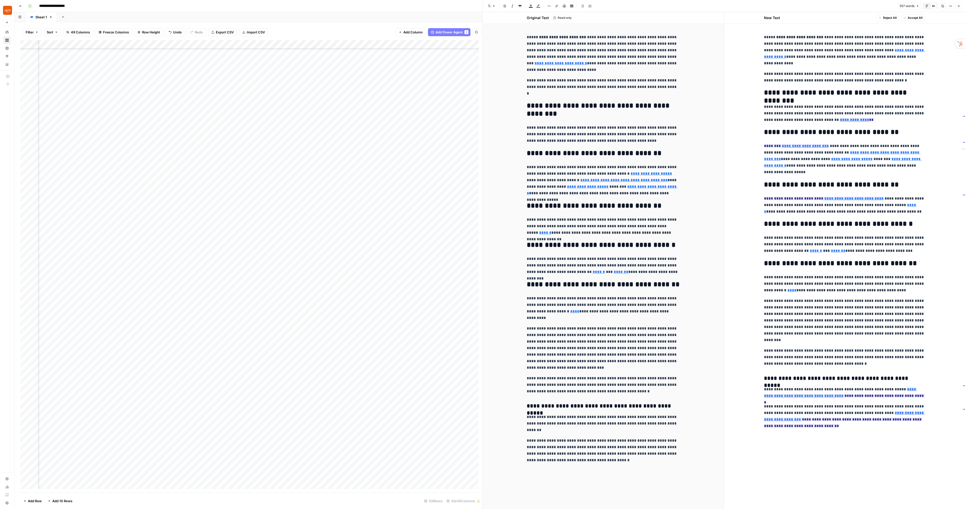
click at [958, 6] on icon "button" at bounding box center [958, 6] width 3 height 3
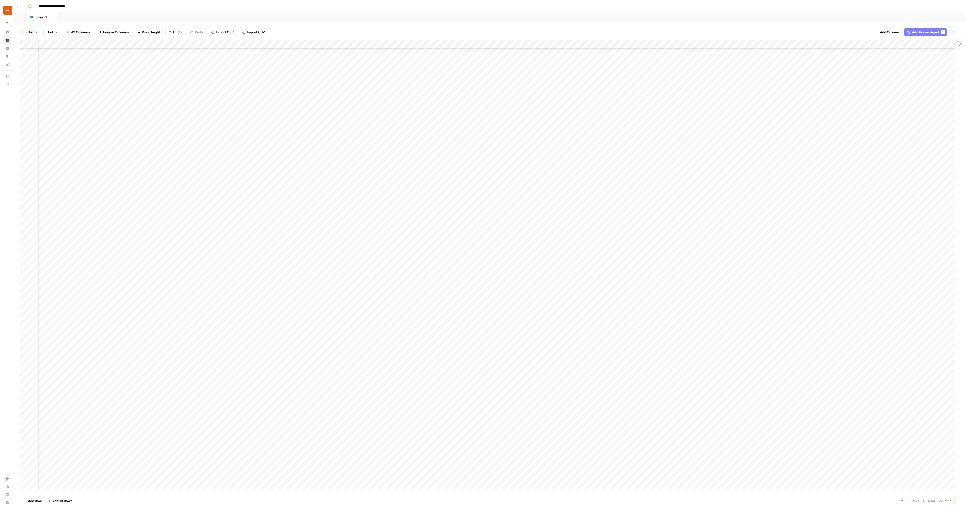
click at [877, 286] on div "Add Column" at bounding box center [489, 266] width 939 height 452
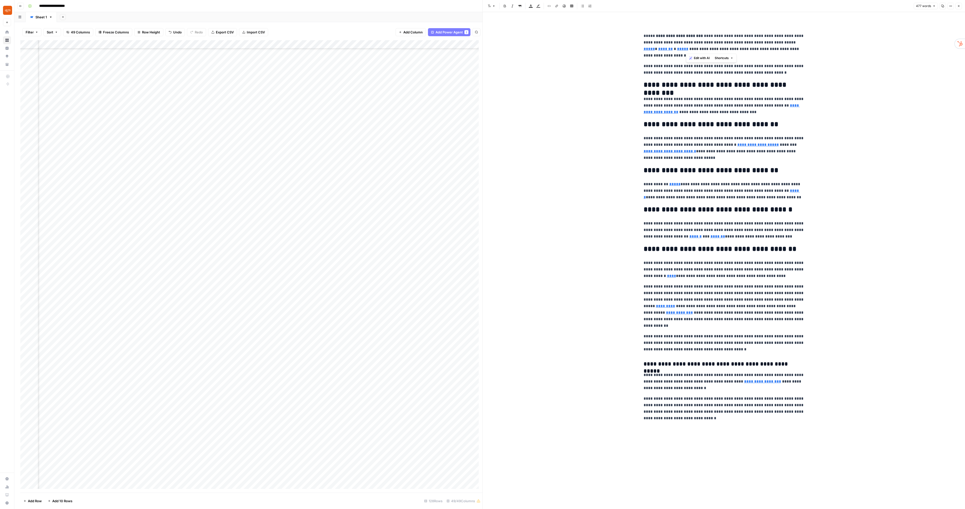
drag, startPoint x: 766, startPoint y: 43, endPoint x: 698, endPoint y: 40, distance: 68.2
click at [687, 48] on p "**********" at bounding box center [724, 46] width 161 height 26
copy p "**********"
click at [960, 7] on button "Close" at bounding box center [959, 6] width 7 height 7
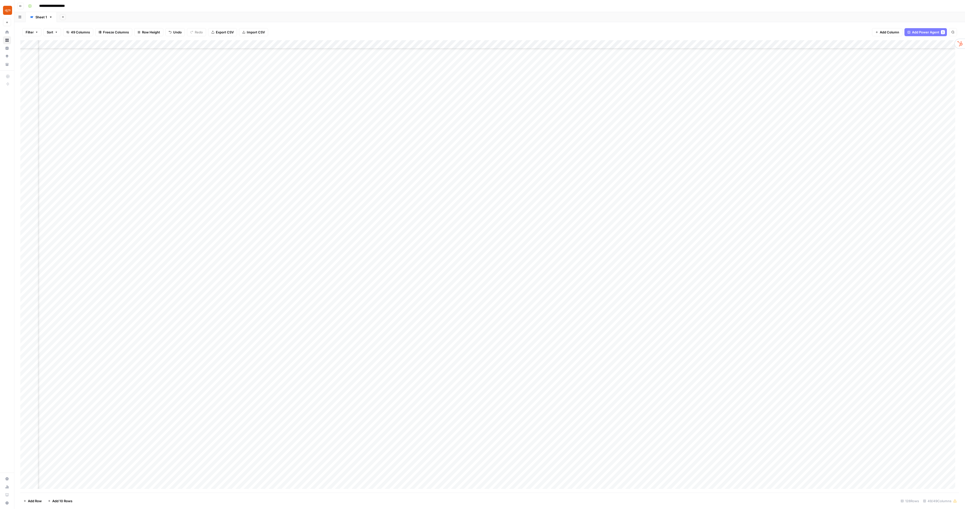
click at [812, 287] on div "Add Column" at bounding box center [489, 266] width 939 height 452
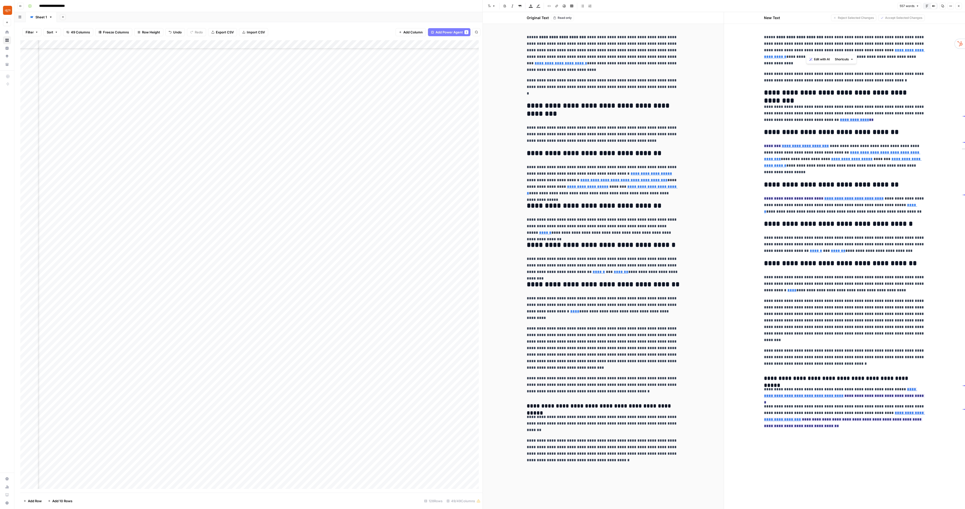
drag, startPoint x: 887, startPoint y: 43, endPoint x: 806, endPoint y: 49, distance: 80.9
click at [806, 49] on p "**********" at bounding box center [844, 50] width 161 height 33
paste div
click at [961, 7] on button "Close" at bounding box center [959, 6] width 7 height 7
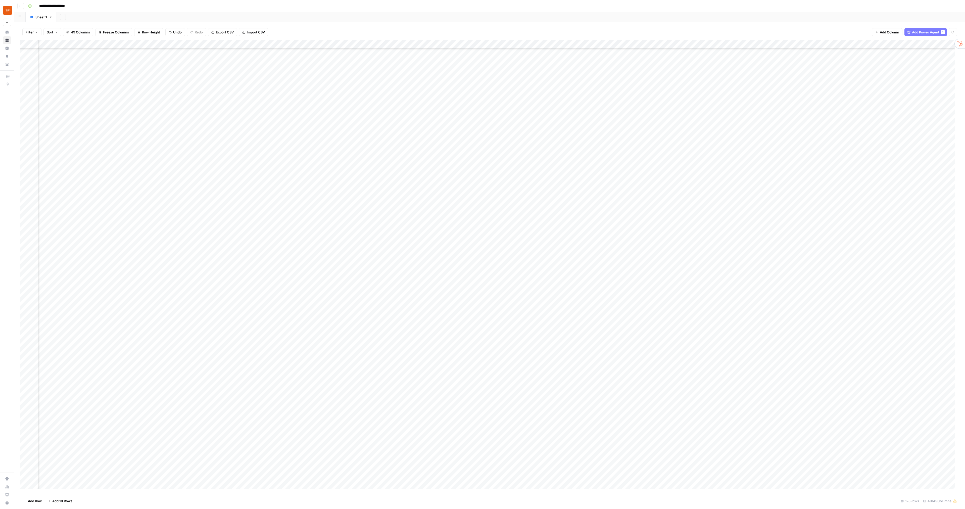
click at [876, 288] on div "Add Column" at bounding box center [489, 266] width 939 height 452
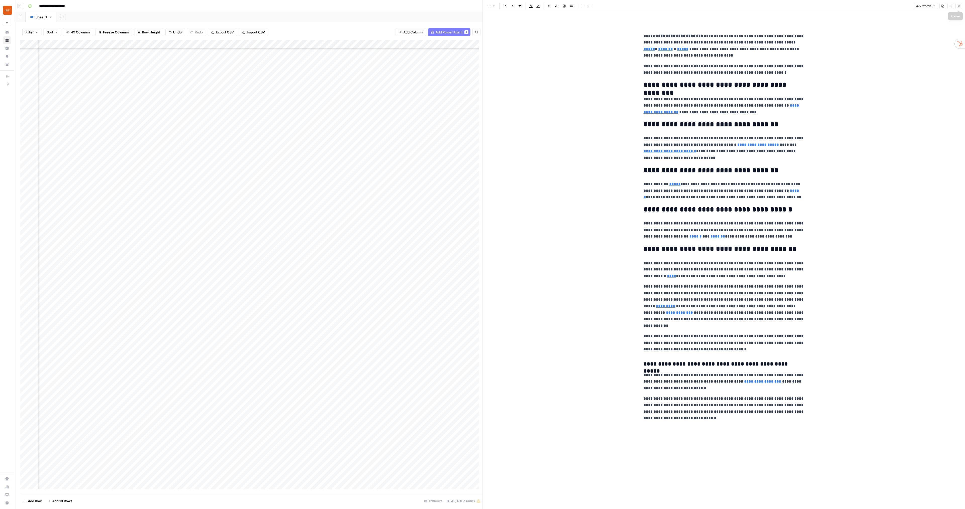
click at [958, 8] on button "Close" at bounding box center [959, 6] width 7 height 7
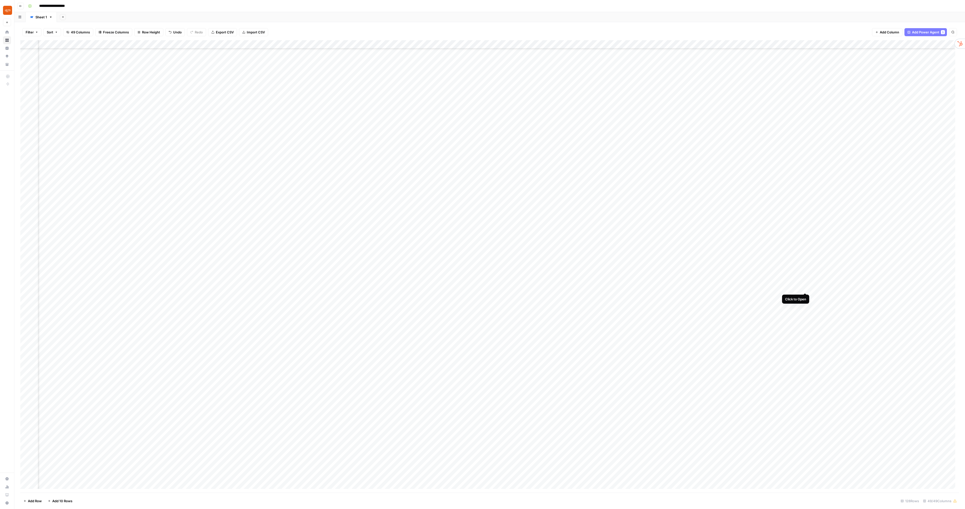
click at [806, 288] on div "Add Column" at bounding box center [489, 266] width 939 height 452
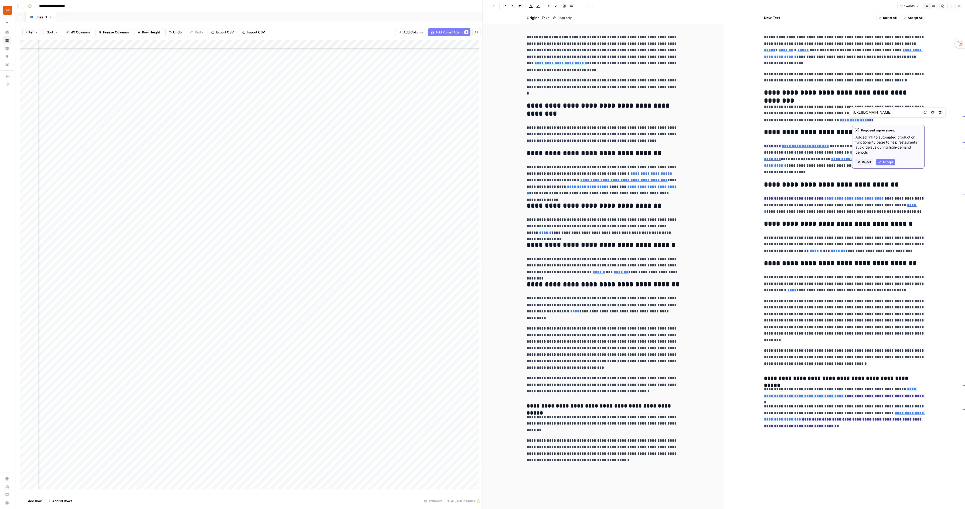
type input "https://www.statista.com/outlook/dmo/online-food-delivery/meal-delivery/platfor…"
click at [957, 6] on button "Close" at bounding box center [959, 6] width 7 height 7
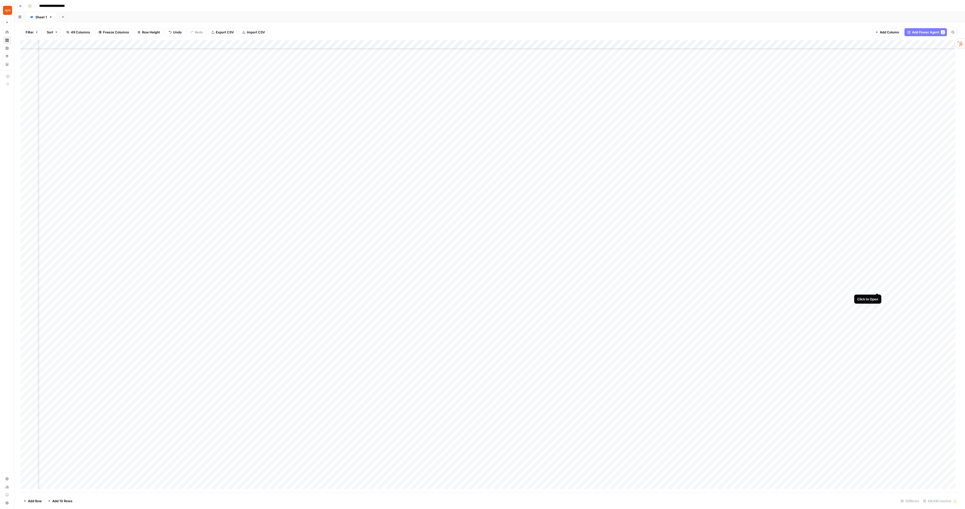
click at [878, 289] on div "Add Column" at bounding box center [489, 266] width 939 height 452
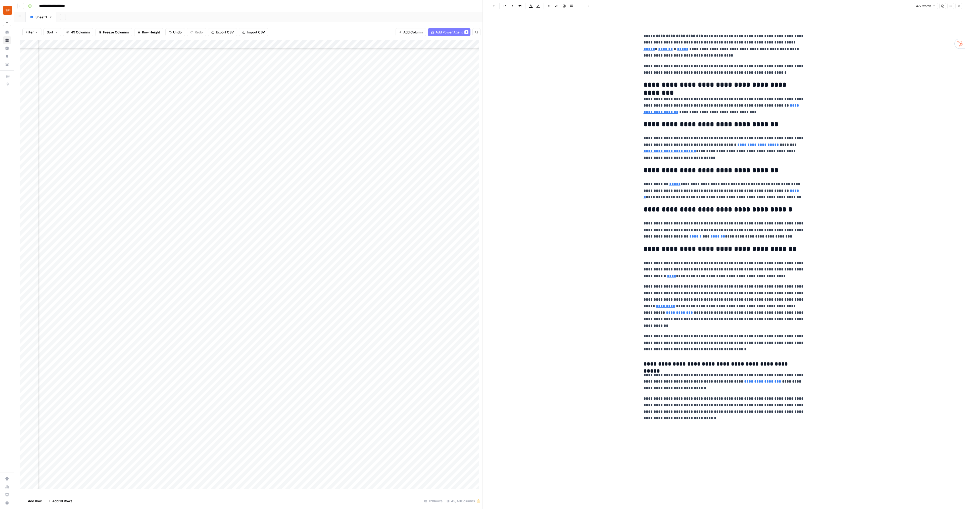
click at [960, 5] on icon "button" at bounding box center [958, 6] width 3 height 3
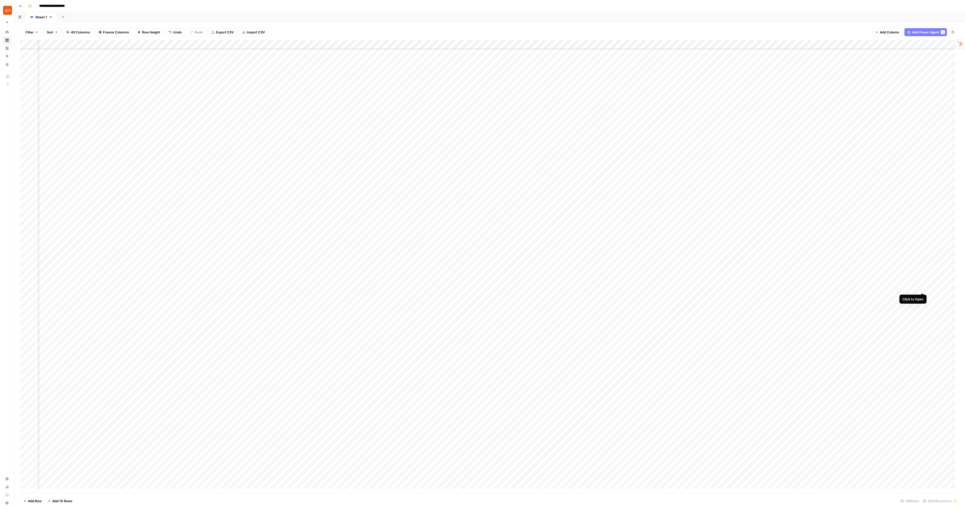
click at [922, 288] on div "Add Column" at bounding box center [489, 266] width 939 height 452
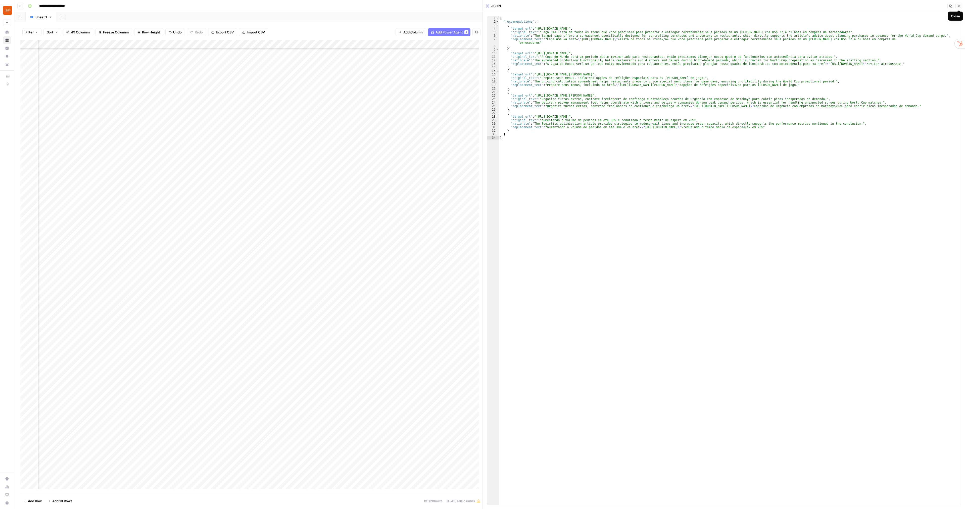
click at [960, 5] on icon "button" at bounding box center [958, 6] width 3 height 3
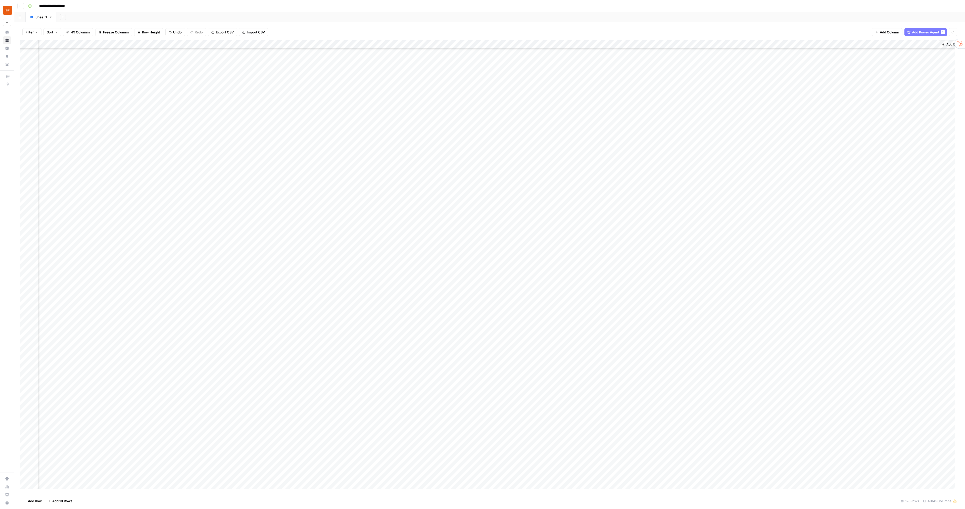
scroll to position [226, 1931]
click at [832, 288] on div "Add Column" at bounding box center [489, 266] width 939 height 452
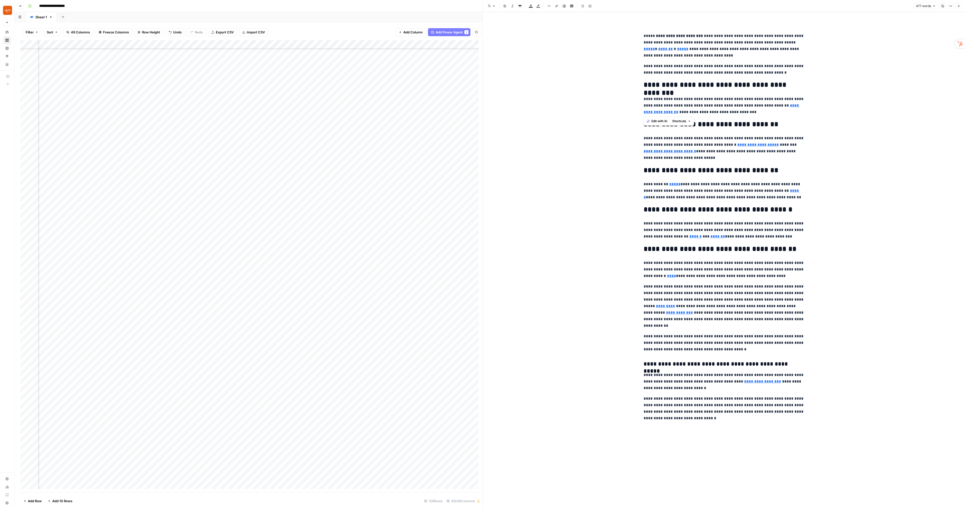
drag, startPoint x: 642, startPoint y: 113, endPoint x: 687, endPoint y: 113, distance: 44.7
click at [687, 113] on div "**********" at bounding box center [724, 227] width 167 height 414
copy link "**********"
click at [959, 6] on icon "button" at bounding box center [958, 6] width 3 height 3
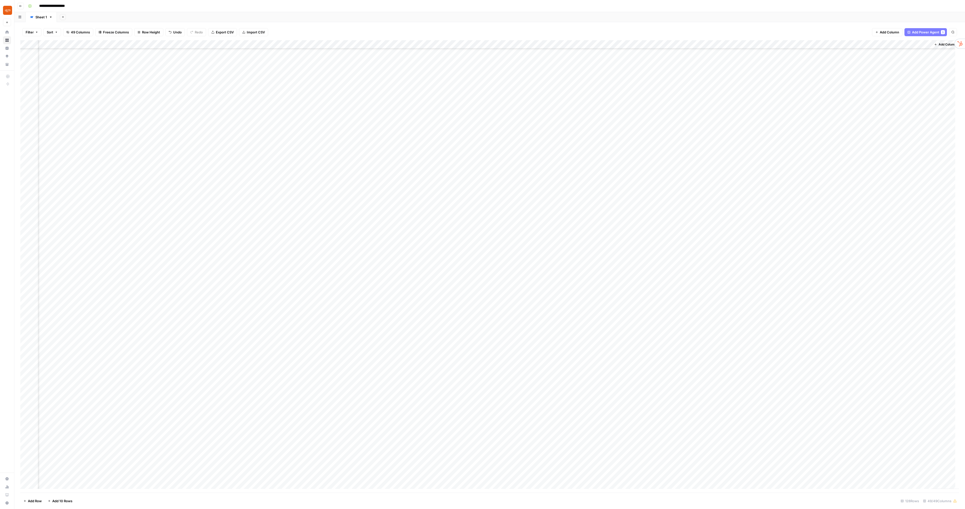
scroll to position [226, 1925]
click at [766, 288] on div "Add Column" at bounding box center [489, 266] width 939 height 452
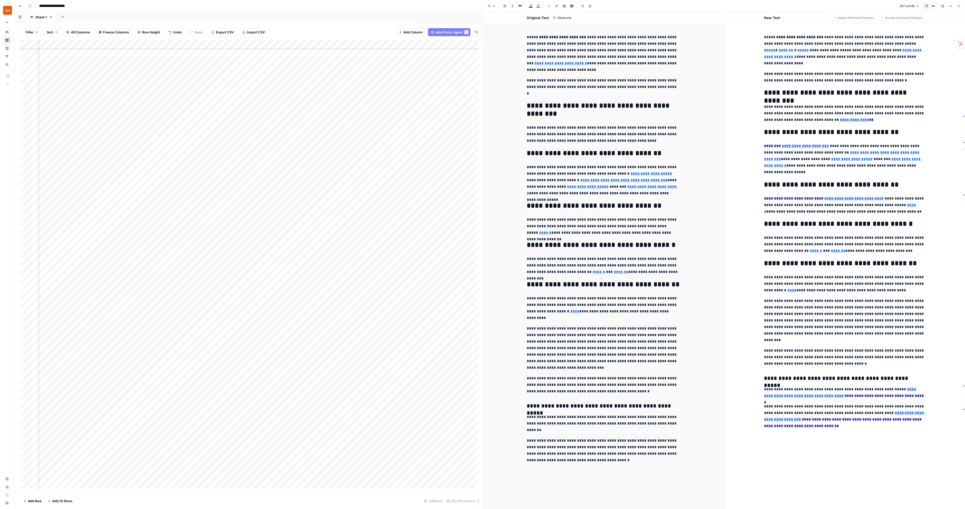
drag, startPoint x: 764, startPoint y: 121, endPoint x: 807, endPoint y: 121, distance: 43.2
click at [807, 121] on p "**********" at bounding box center [844, 114] width 161 height 20
paste div
click at [958, 7] on icon "button" at bounding box center [958, 6] width 3 height 3
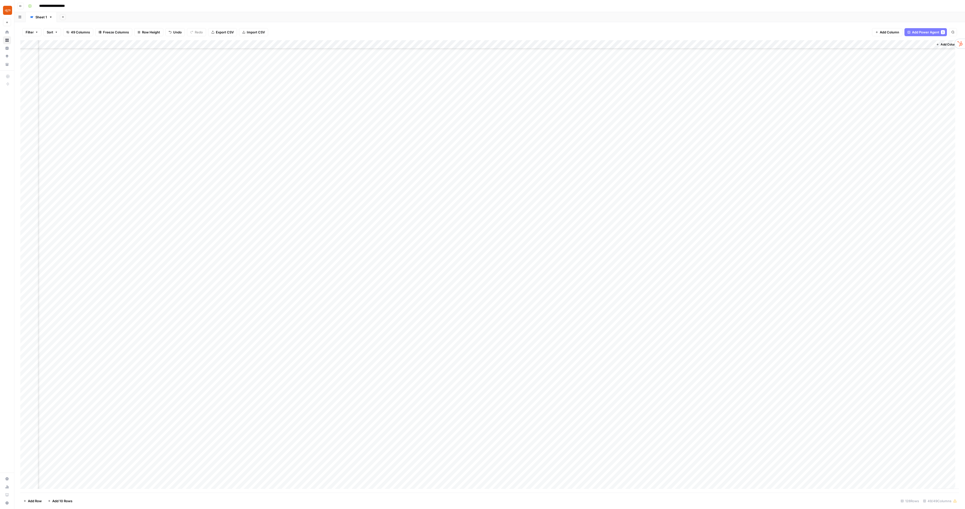
click at [838, 288] on div "Add Column" at bounding box center [489, 266] width 939 height 452
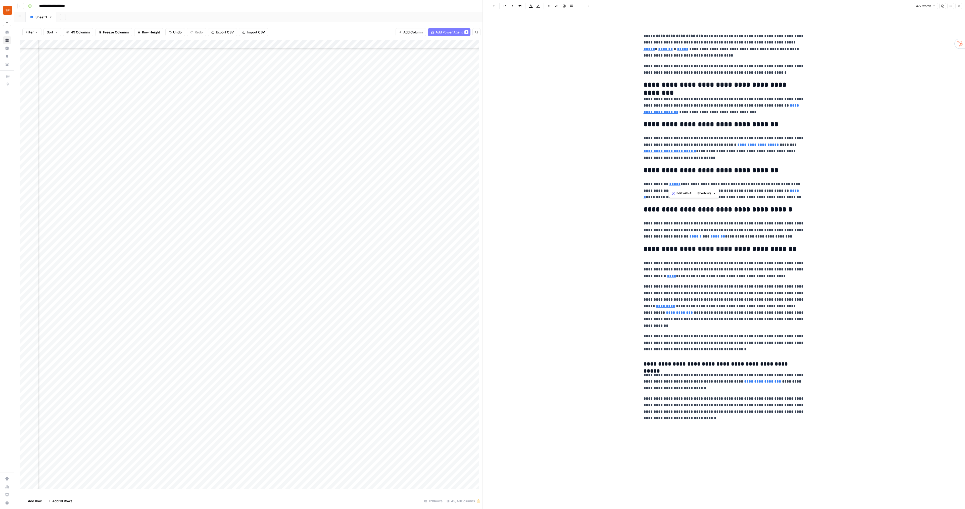
drag, startPoint x: 669, startPoint y: 184, endPoint x: 682, endPoint y: 184, distance: 12.8
click at [682, 184] on p "**********" at bounding box center [724, 191] width 161 height 20
copy link "*****"
click at [963, 4] on header "Font style Bold Italic Block quote Text color Highlight color Code block Link I…" at bounding box center [724, 6] width 482 height 12
click at [958, 7] on icon "button" at bounding box center [959, 6] width 2 height 2
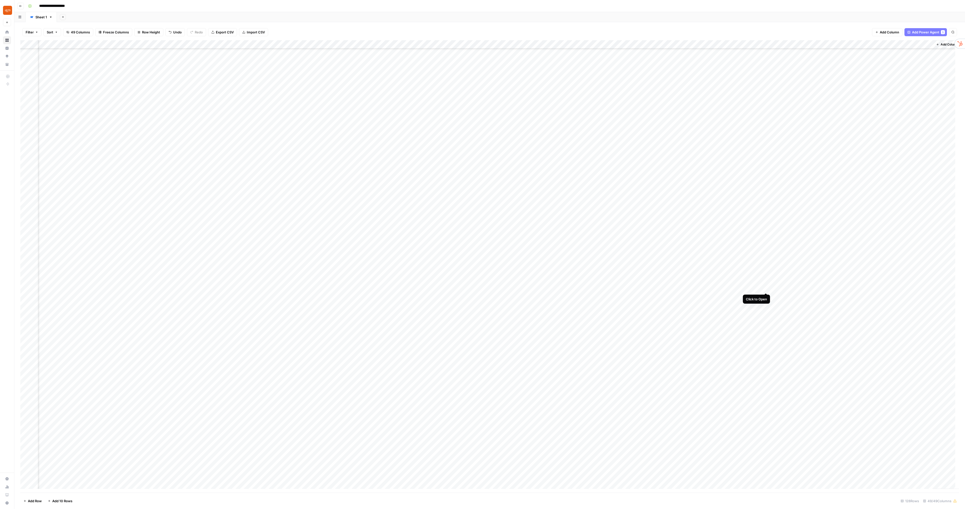
click at [765, 287] on div "Add Column" at bounding box center [489, 266] width 939 height 452
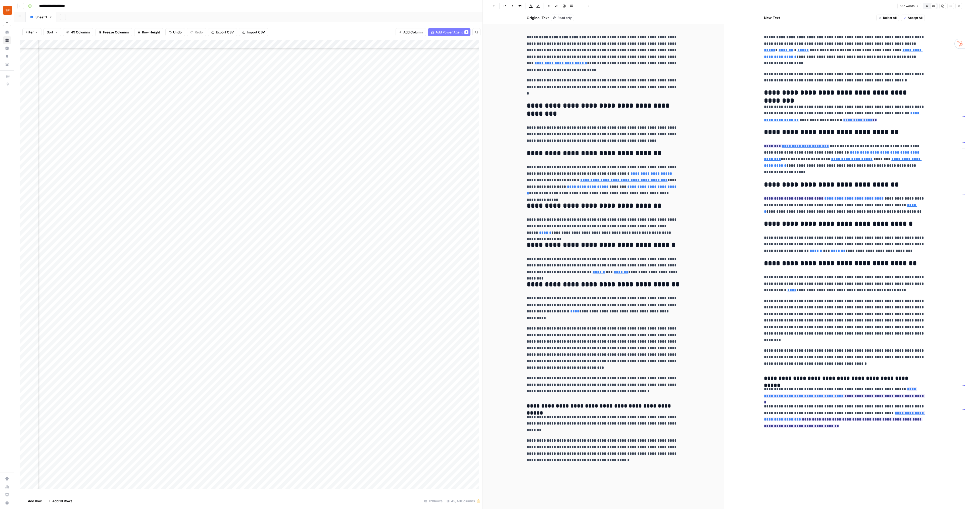
click at [958, 8] on button "Close" at bounding box center [959, 6] width 7 height 7
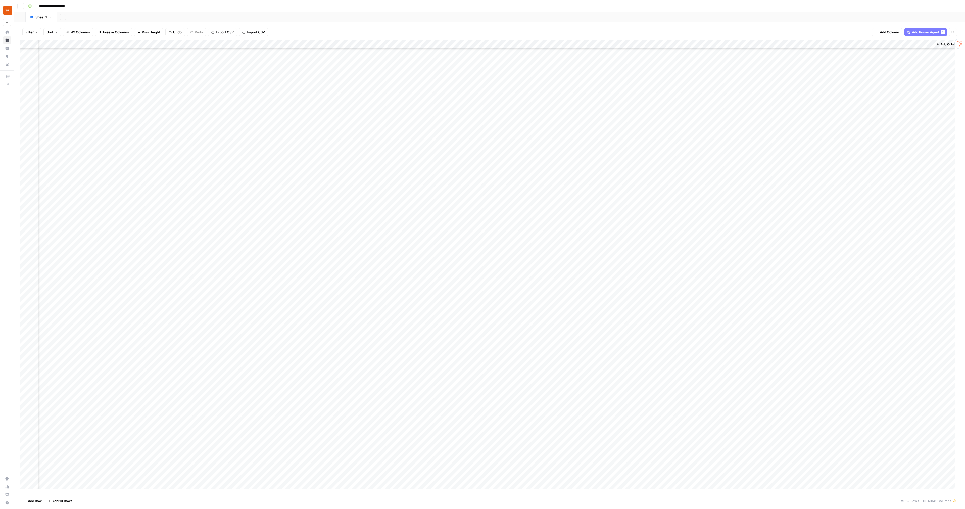
click at [837, 287] on div "Add Column" at bounding box center [489, 266] width 939 height 452
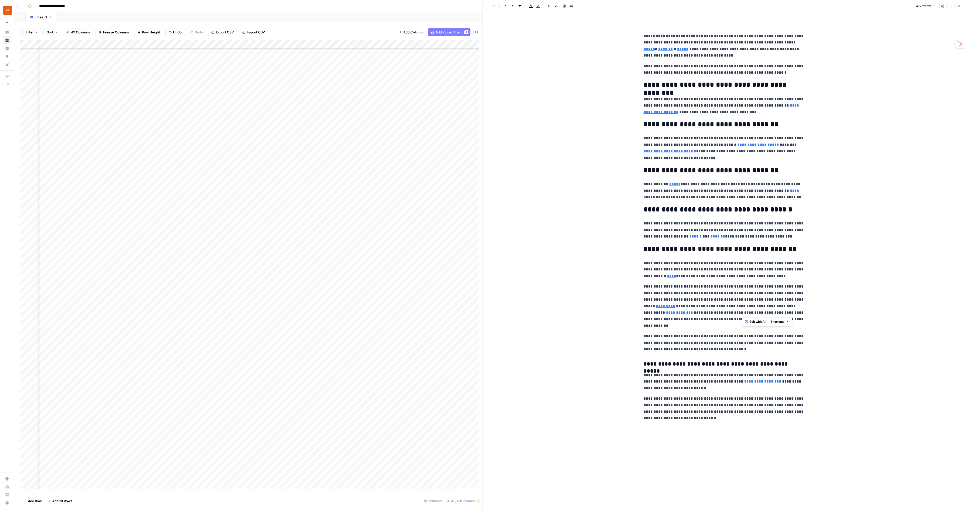
drag, startPoint x: 742, startPoint y: 299, endPoint x: 767, endPoint y: 312, distance: 27.9
click at [767, 312] on p "**********" at bounding box center [724, 306] width 161 height 46
copy p "**********"
click at [960, 6] on icon "button" at bounding box center [958, 6] width 3 height 3
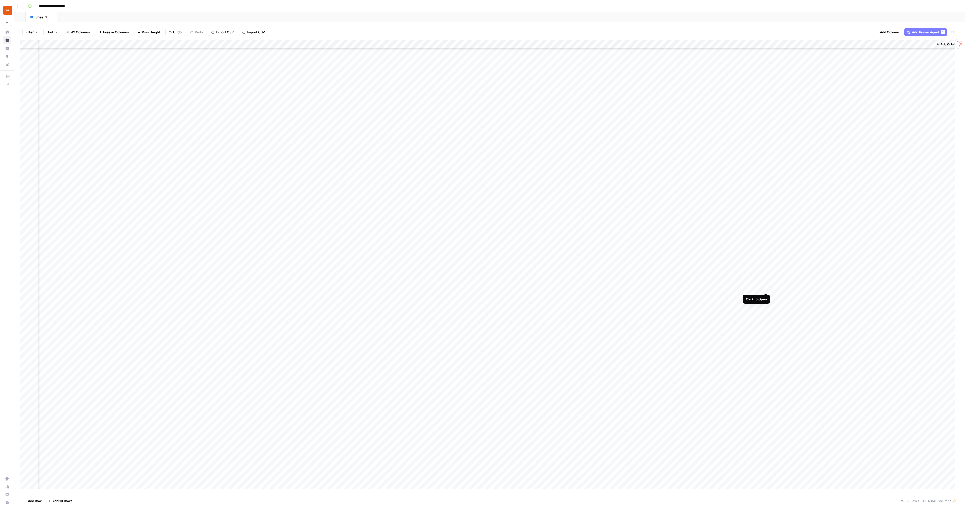
click at [766, 287] on div "Add Column" at bounding box center [489, 266] width 939 height 452
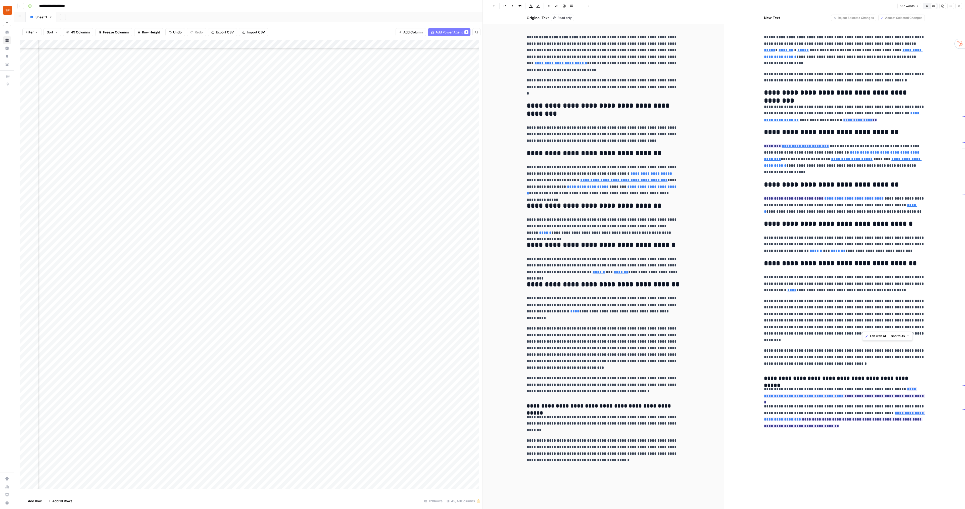
drag, startPoint x: 863, startPoint y: 314, endPoint x: 887, endPoint y: 329, distance: 27.9
click at [887, 329] on p "**********" at bounding box center [844, 321] width 161 height 46
paste div
click at [961, 4] on button "Close" at bounding box center [959, 6] width 7 height 7
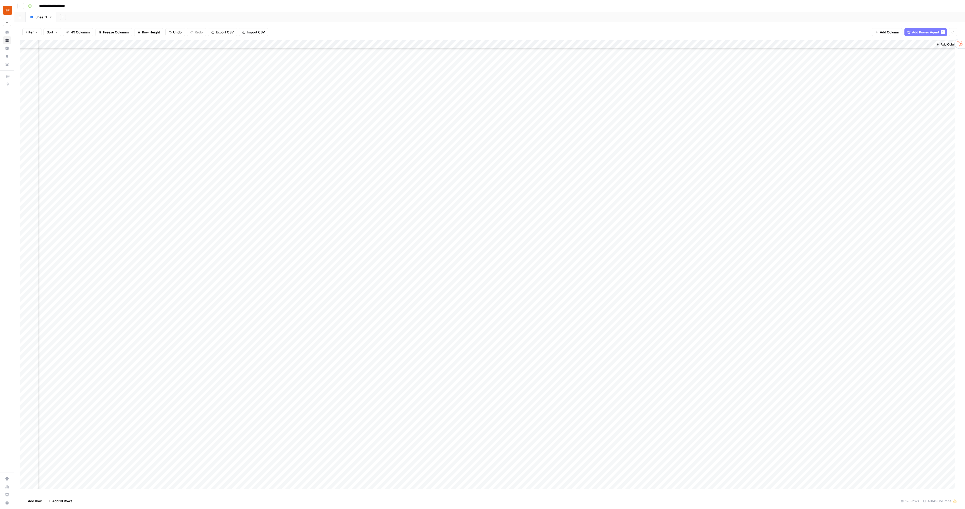
click at [838, 287] on div "Add Column" at bounding box center [489, 266] width 939 height 452
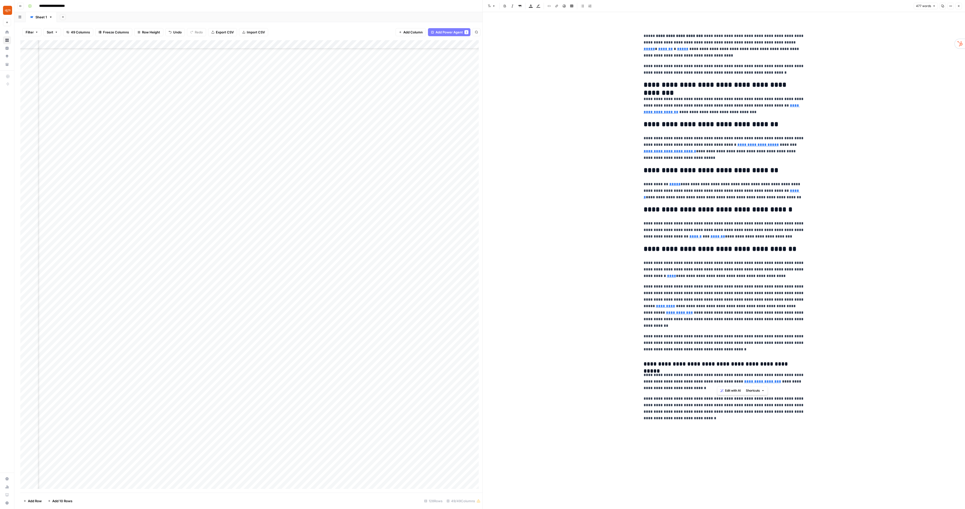
drag, startPoint x: 718, startPoint y: 383, endPoint x: 775, endPoint y: 383, distance: 57.3
click at [775, 383] on p "**********" at bounding box center [724, 382] width 161 height 20
copy p "**********"
click at [961, 5] on button "Close" at bounding box center [959, 6] width 7 height 7
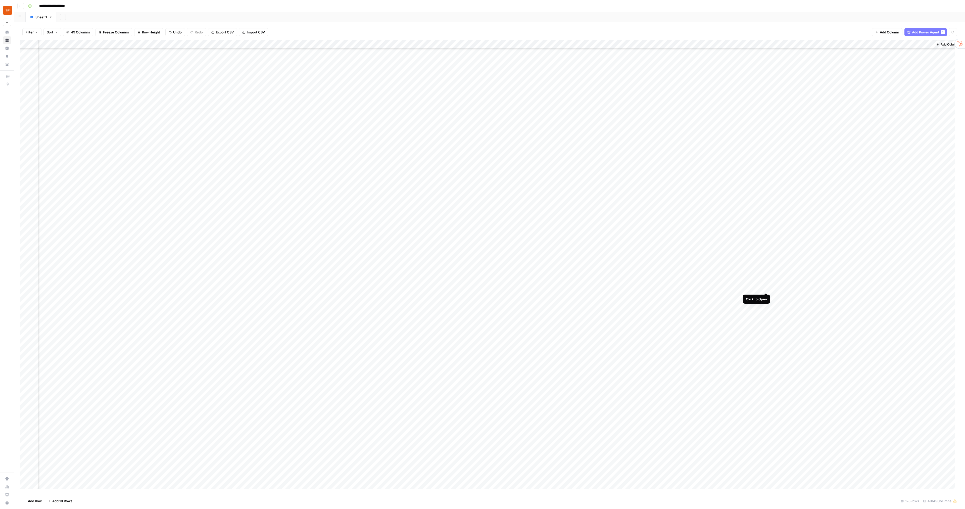
click at [764, 288] on div "Add Column" at bounding box center [489, 266] width 939 height 452
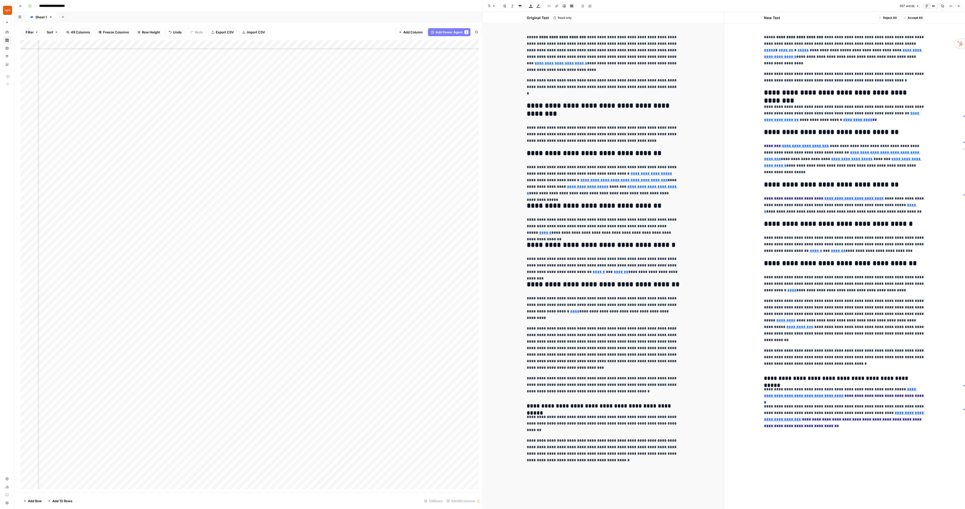
click at [961, 8] on button "Close" at bounding box center [959, 6] width 7 height 7
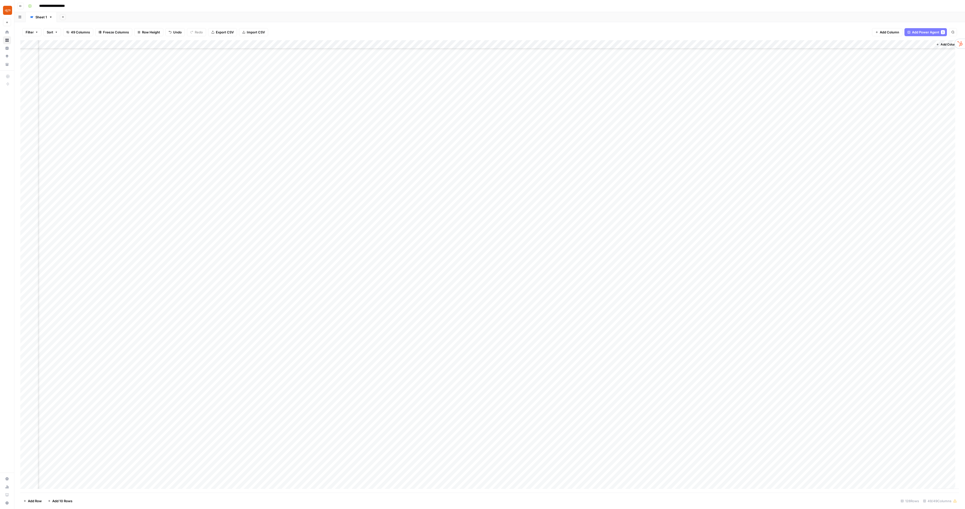
click at [840, 43] on div "Add Column" at bounding box center [489, 266] width 939 height 452
click at [808, 93] on span "Remove Column" at bounding box center [815, 93] width 44 height 5
click at [462, 61] on span "Delete" at bounding box center [464, 61] width 11 height 5
click at [818, 288] on div "Add Column" at bounding box center [489, 266] width 939 height 452
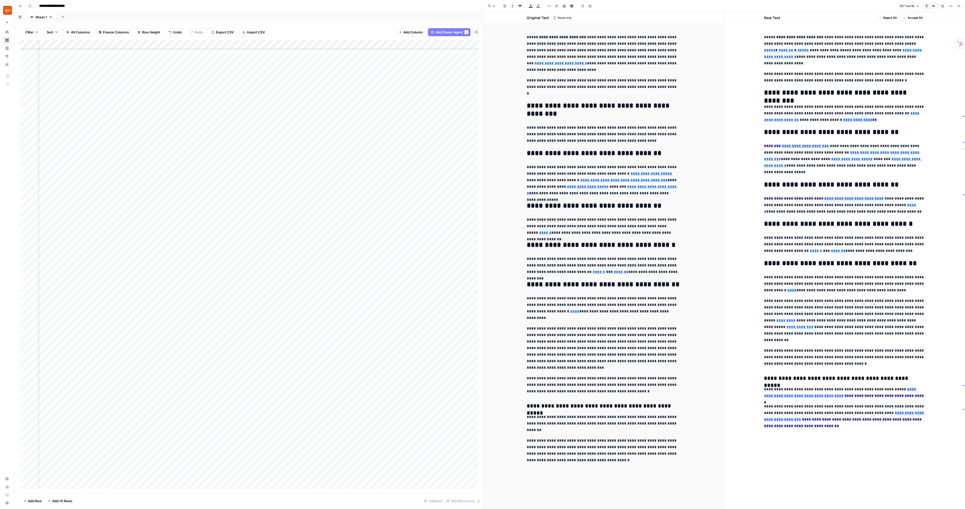
click at [865, 429] on p "**********" at bounding box center [844, 416] width 161 height 26
click at [800, 183] on span "Accept" at bounding box center [799, 183] width 10 height 5
click at [890, 162] on span "Accept" at bounding box center [888, 162] width 10 height 5
type input "https://www.statista.com/outlook/dmo/online-food-delivery/meal-delivery/platfor…"
click at [799, 235] on span "Accept" at bounding box center [799, 235] width 10 height 5
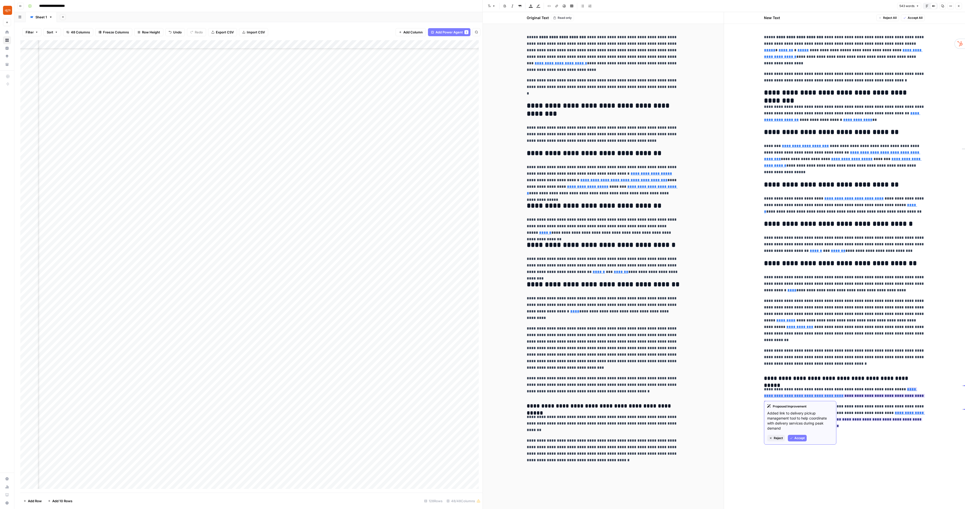
click at [804, 439] on span "Accept" at bounding box center [799, 438] width 10 height 5
click at [800, 463] on span "Accept" at bounding box center [799, 463] width 10 height 5
type input "https://www.prnewswire.com/news-releases/despite-consumers-caution-restaurants-…"
click at [920, 17] on span "Accept All" at bounding box center [915, 18] width 15 height 5
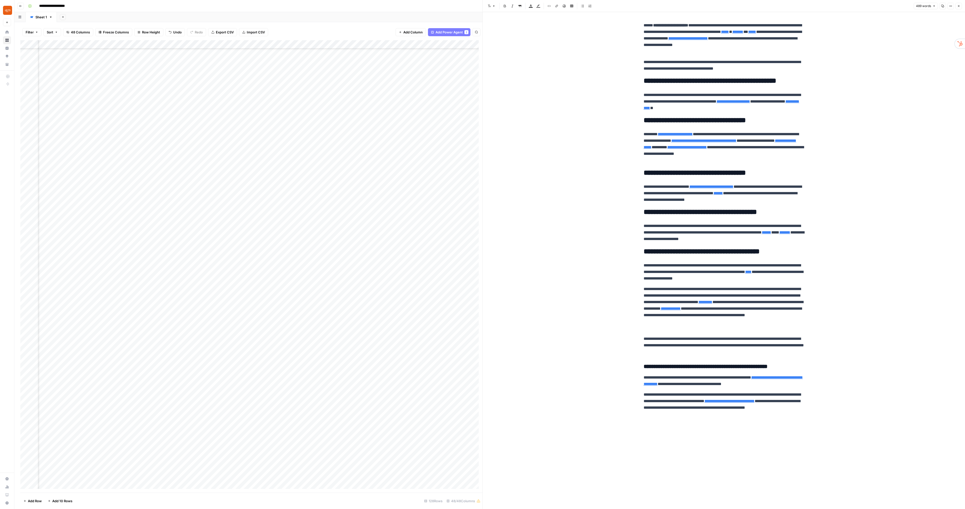
click at [958, 6] on icon "button" at bounding box center [958, 6] width 3 height 3
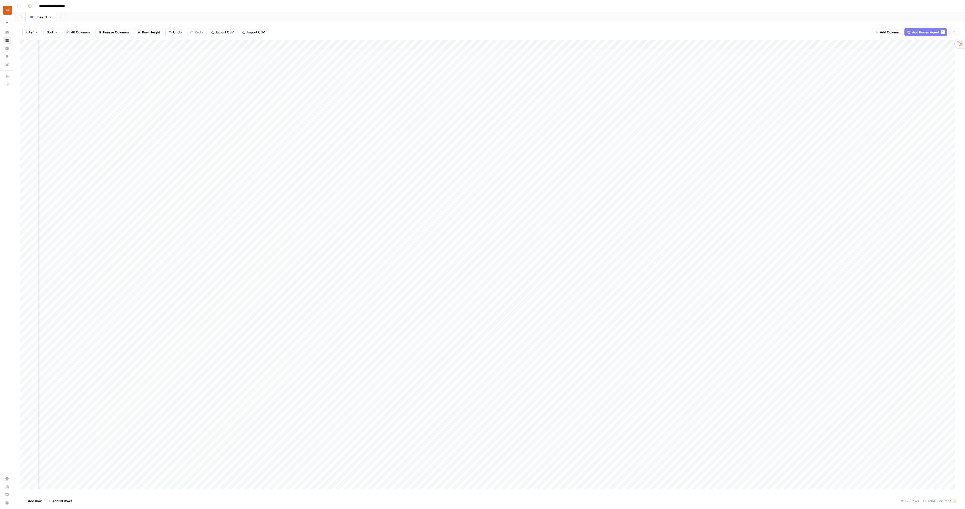
click at [552, 87] on div "Add Column" at bounding box center [489, 266] width 939 height 452
click at [571, 180] on div "Add Column" at bounding box center [489, 266] width 939 height 452
click at [544, 422] on div "Add Column" at bounding box center [489, 266] width 939 height 452
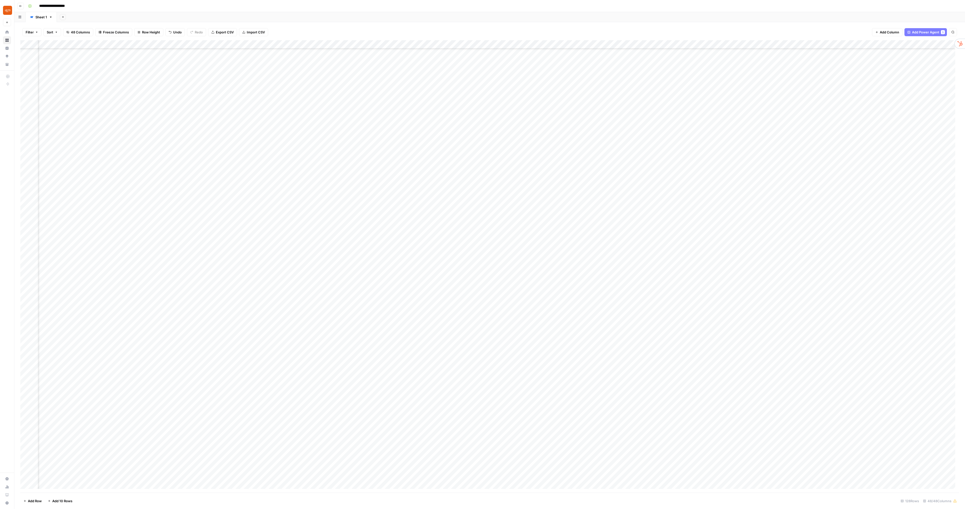
click at [266, 4] on div "**********" at bounding box center [493, 6] width 934 height 8
click at [503, 248] on div "Add Column" at bounding box center [489, 266] width 939 height 452
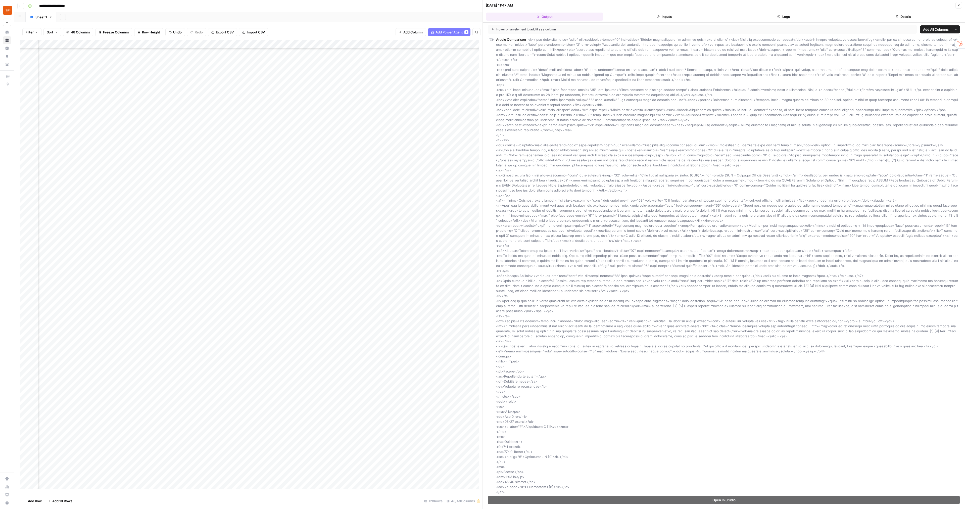
click at [961, 3] on button "Close" at bounding box center [959, 5] width 7 height 7
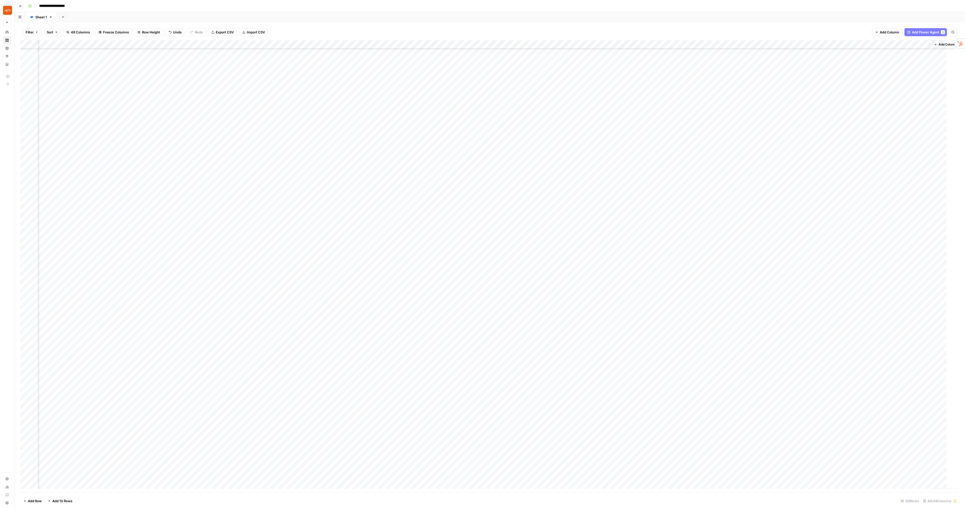
scroll to position [276, 1866]
click at [549, 247] on div "Add Column" at bounding box center [489, 266] width 939 height 452
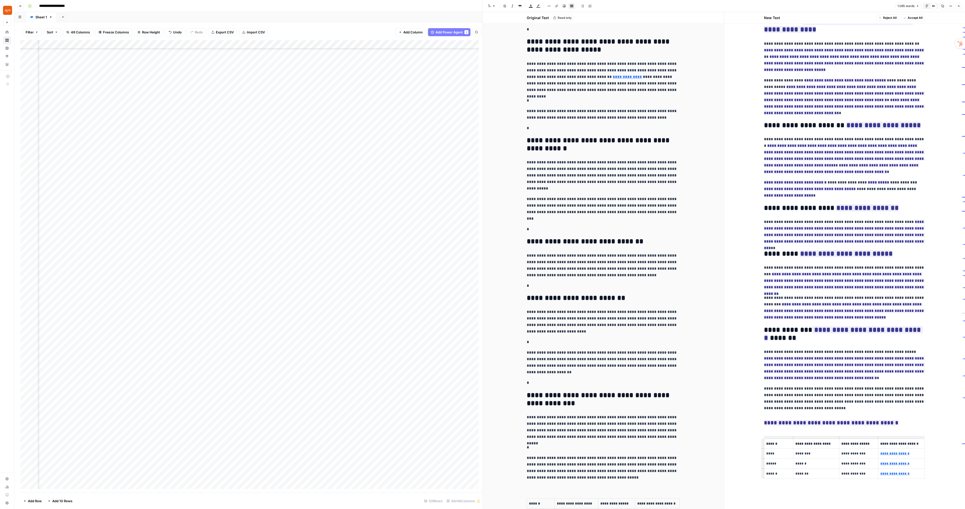
scroll to position [123, 0]
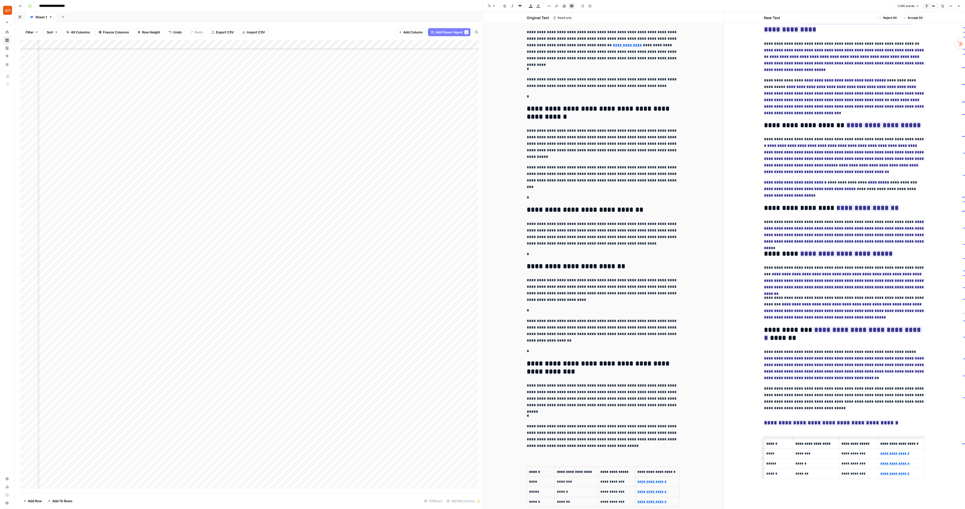
click at [960, 6] on icon "button" at bounding box center [958, 6] width 3 height 3
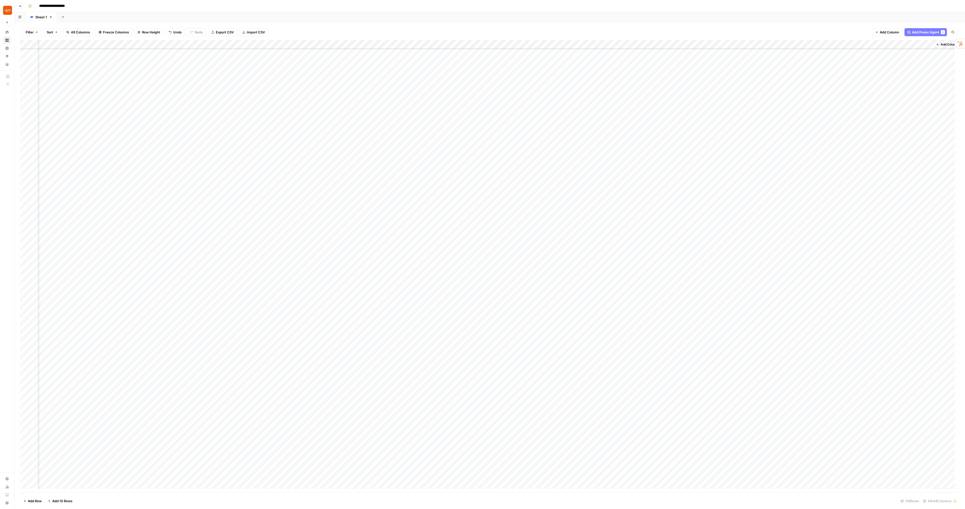
click at [381, 255] on div "Add Column" at bounding box center [489, 266] width 939 height 452
click at [482, 254] on div "Add Column" at bounding box center [489, 266] width 939 height 452
